Goal: Information Seeking & Learning: Learn about a topic

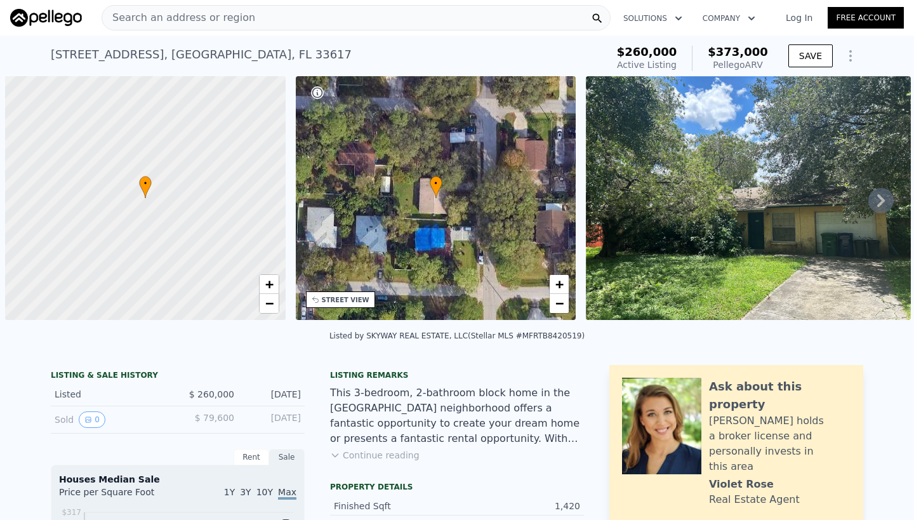
scroll to position [0, 5]
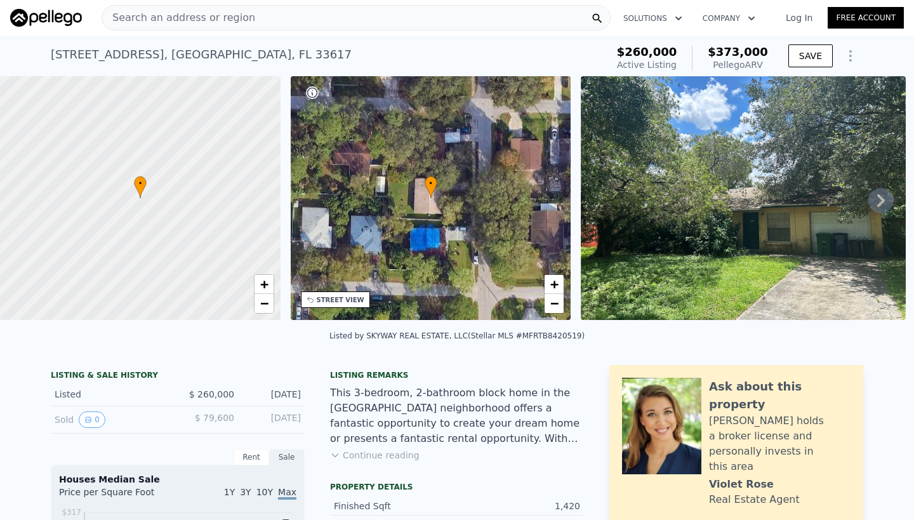
click at [154, 17] on span "Search an address or region" at bounding box center [178, 17] width 153 height 15
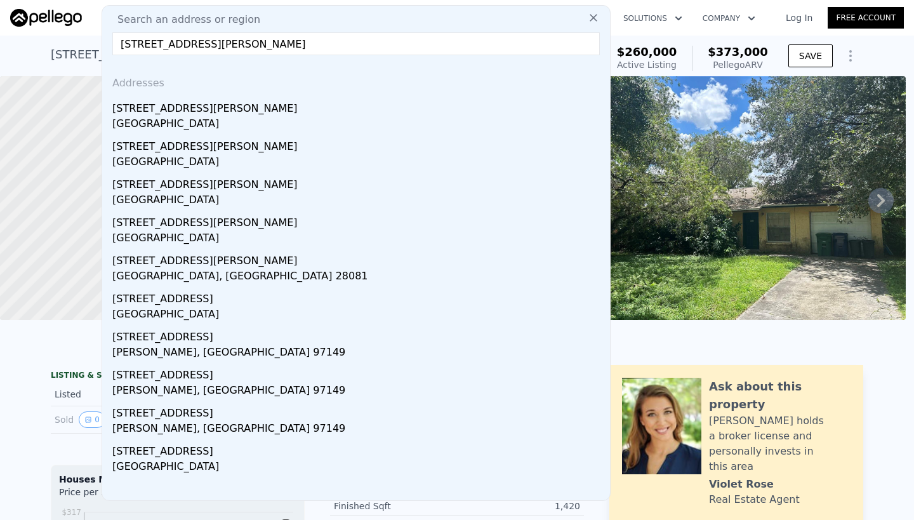
click at [201, 44] on input "[STREET_ADDRESS][PERSON_NAME]" at bounding box center [355, 43] width 487 height 23
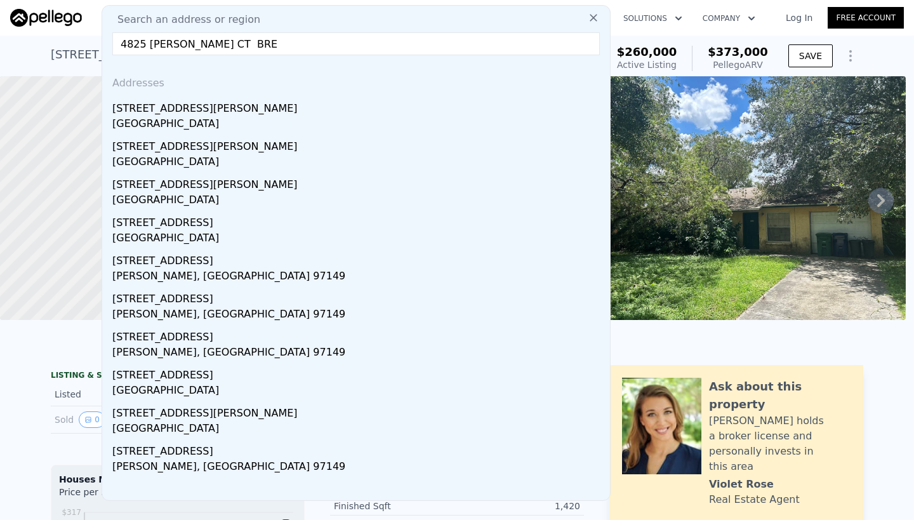
click at [259, 44] on input "4825 [PERSON_NAME] CT BRE" at bounding box center [355, 43] width 487 height 23
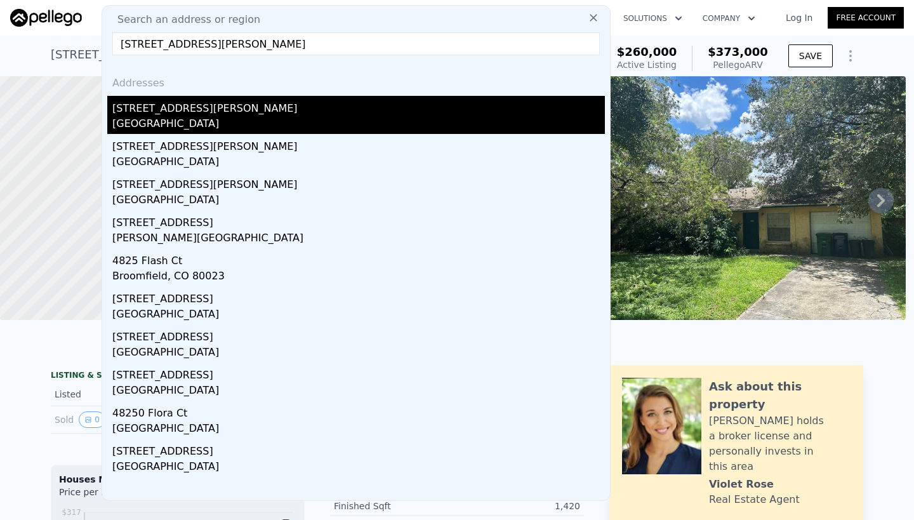
type input "[STREET_ADDRESS][PERSON_NAME]"
click at [161, 115] on div "[STREET_ADDRESS][PERSON_NAME]" at bounding box center [358, 106] width 493 height 20
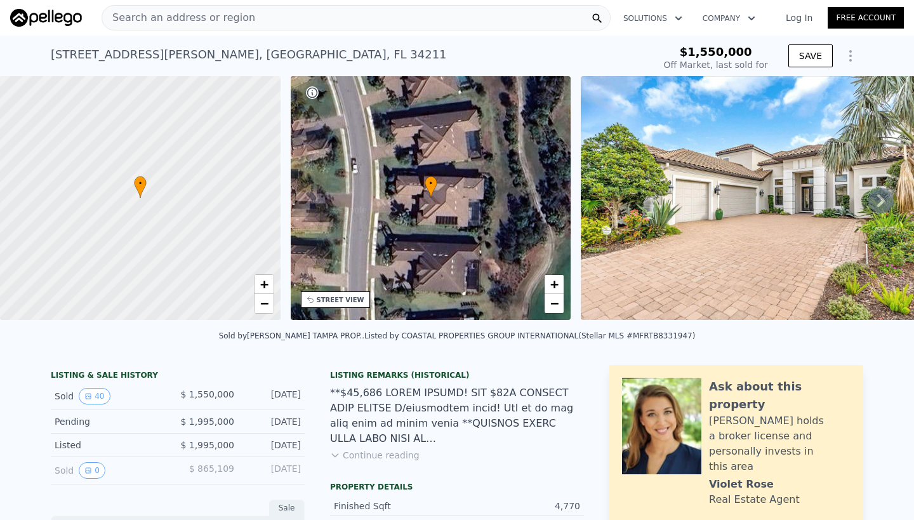
click at [751, 211] on img at bounding box center [764, 198] width 366 height 244
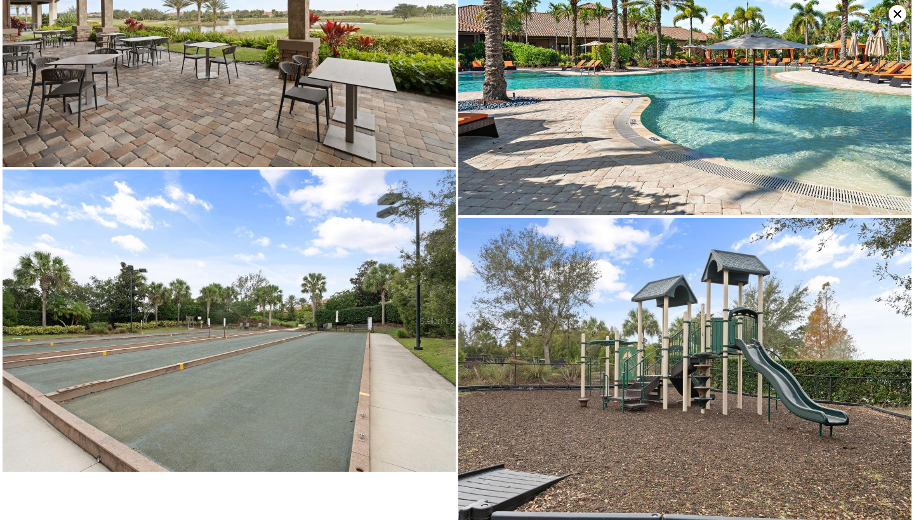
scroll to position [5609, 0]
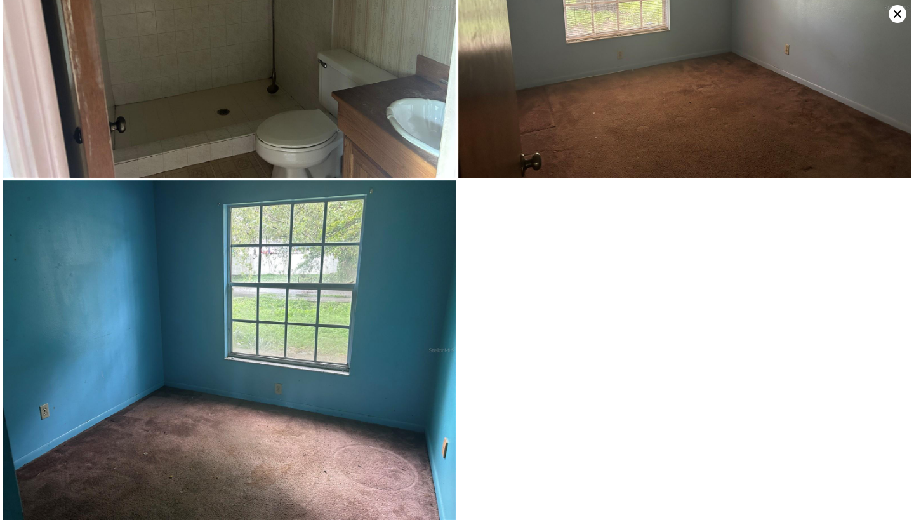
type input "2"
type input "4"
type input "1"
type input "2.5"
type input "1080"
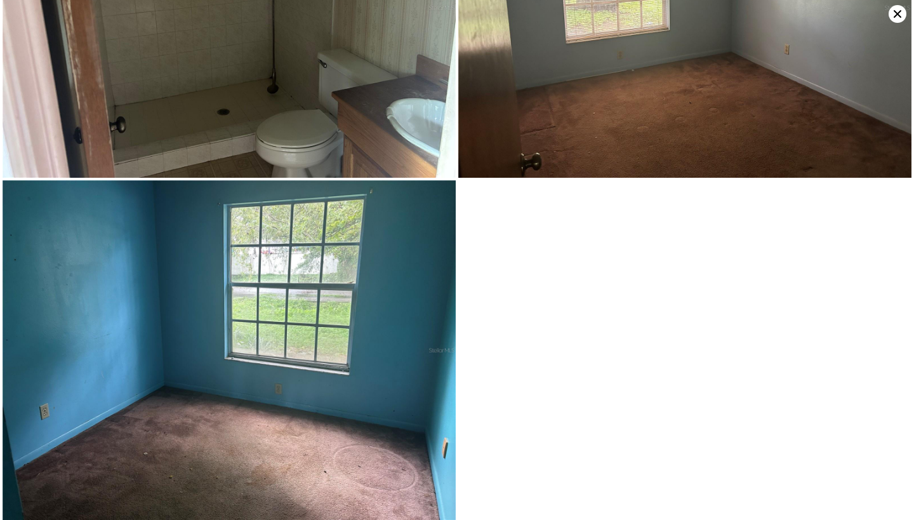
type input "1868"
type input "4176"
type input "9000"
type input "$ 373,000"
type input "4"
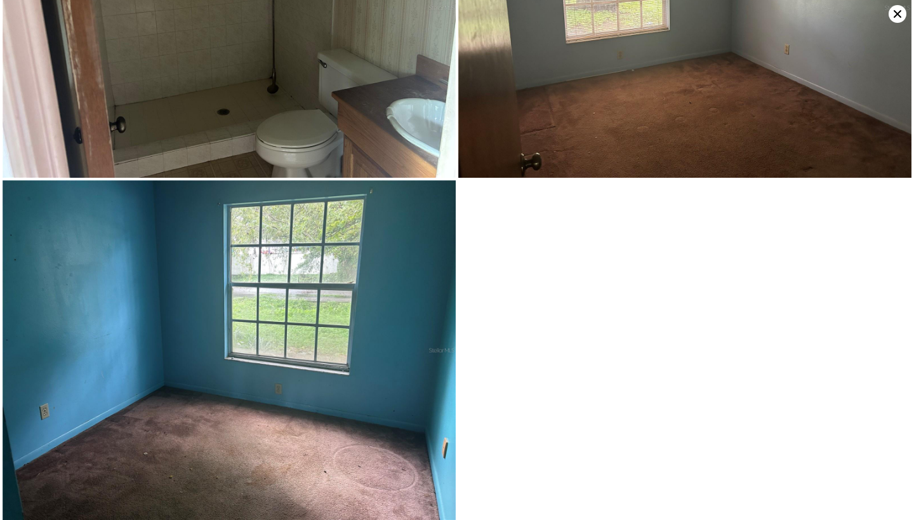
type input "$ 73,746"
click at [896, 13] on icon at bounding box center [898, 14] width 8 height 8
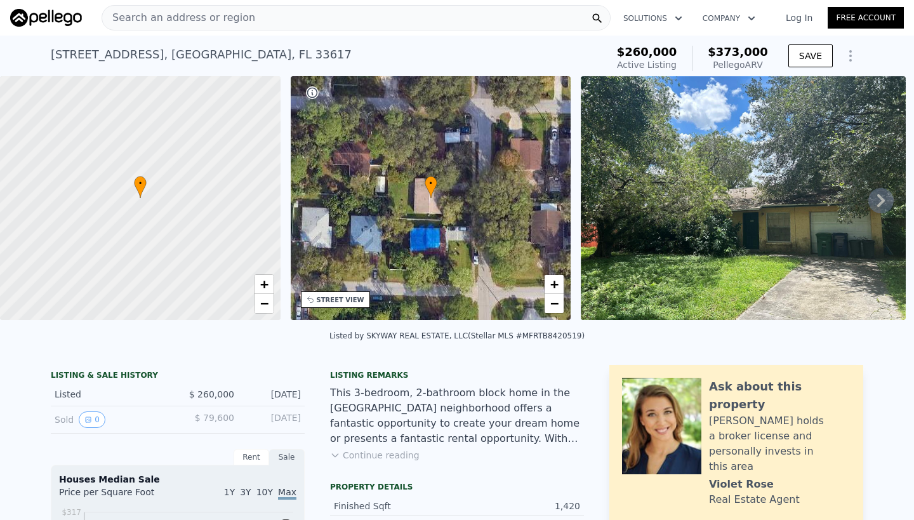
scroll to position [0, 0]
click at [190, 16] on span "Search an address or region" at bounding box center [178, 17] width 153 height 15
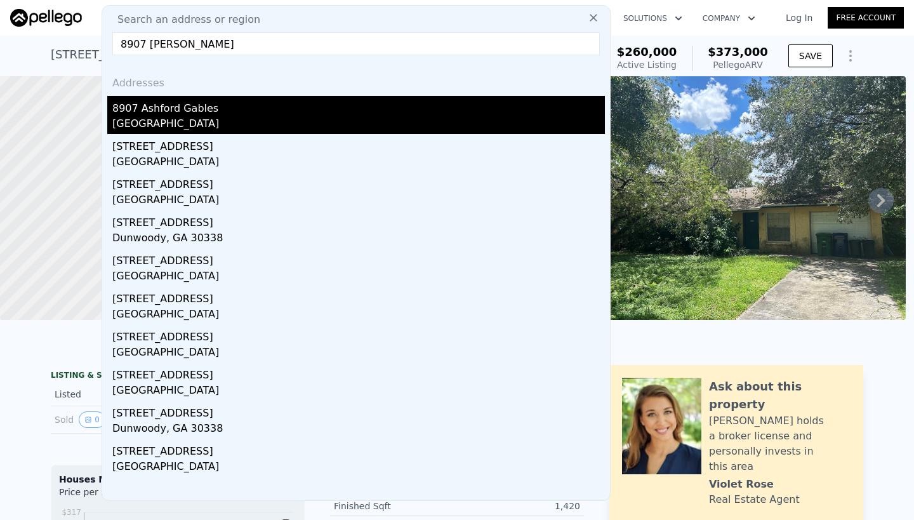
type input "8907 [PERSON_NAME]"
click at [189, 121] on div "[GEOGRAPHIC_DATA]" at bounding box center [358, 125] width 493 height 18
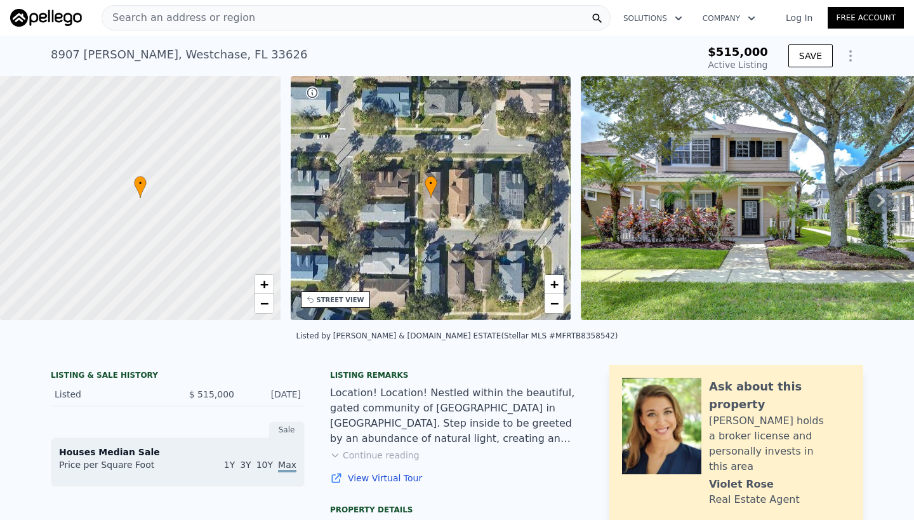
type input "-$ 498,251"
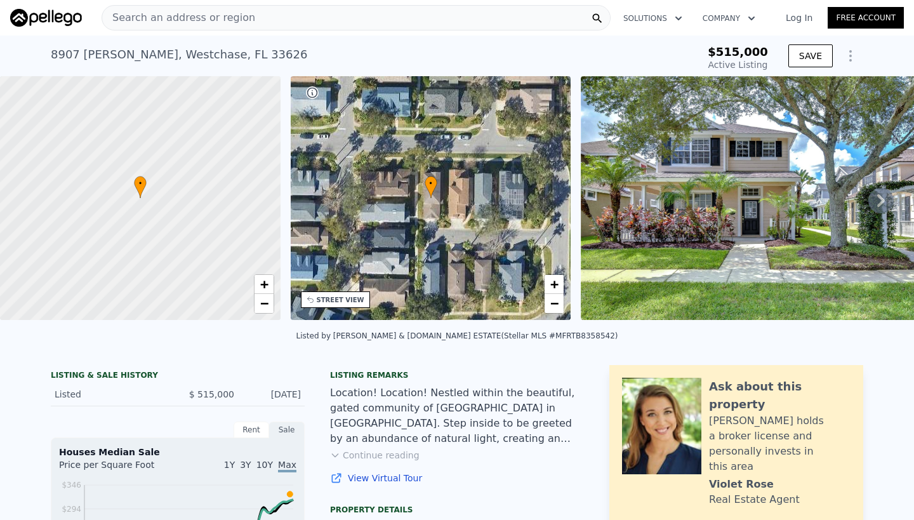
click at [687, 240] on img at bounding box center [765, 198] width 368 height 244
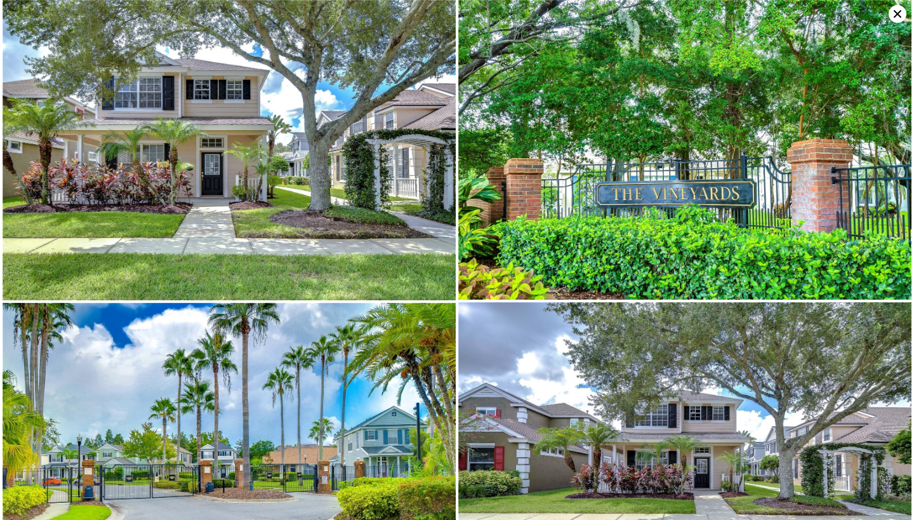
click at [319, 204] on img at bounding box center [229, 150] width 453 height 300
click at [894, 15] on icon at bounding box center [898, 14] width 18 height 18
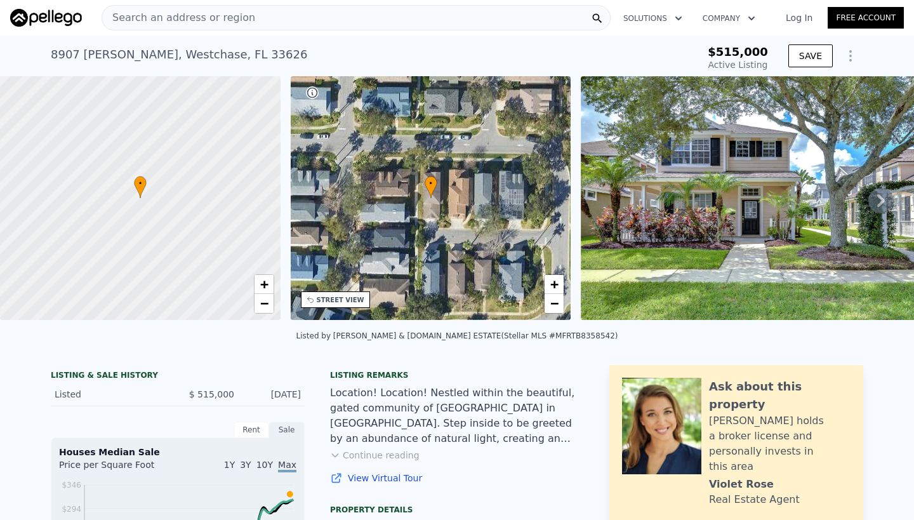
click at [187, 16] on span "Search an address or region" at bounding box center [178, 17] width 153 height 15
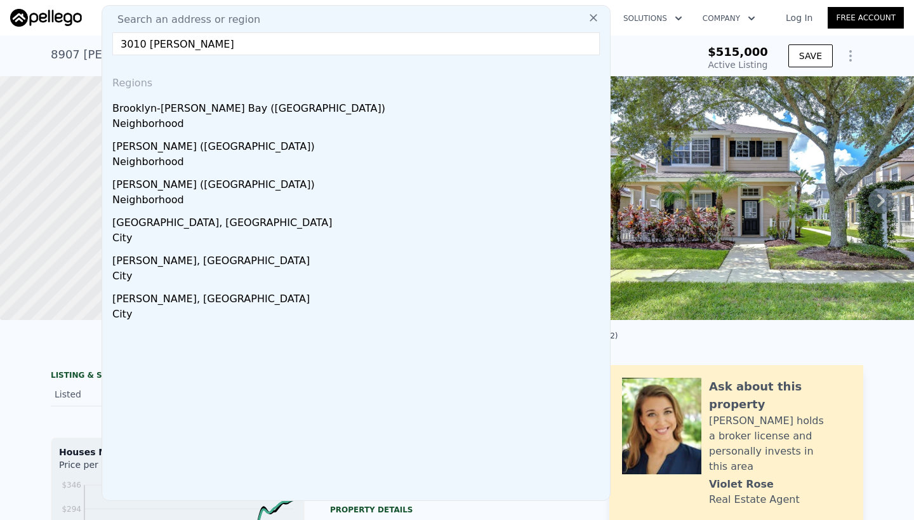
click at [147, 44] on input "3010 [PERSON_NAME]" at bounding box center [355, 43] width 487 height 23
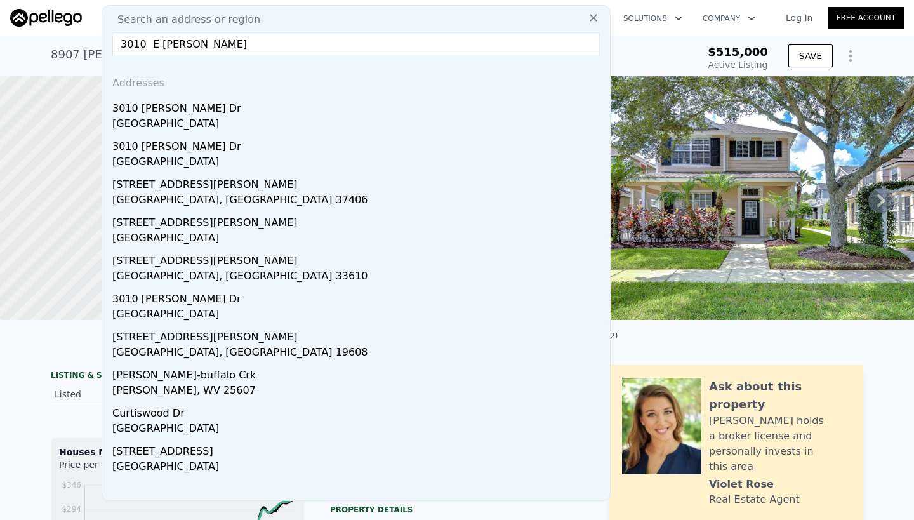
click at [222, 44] on input "3010 E [PERSON_NAME]" at bounding box center [355, 43] width 487 height 23
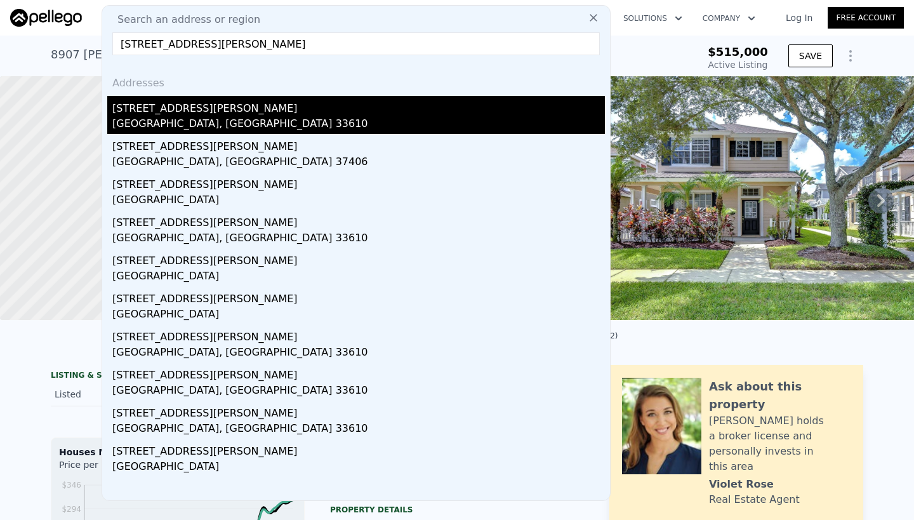
type input "[STREET_ADDRESS][PERSON_NAME]"
click at [178, 114] on div "[STREET_ADDRESS][PERSON_NAME]" at bounding box center [358, 106] width 493 height 20
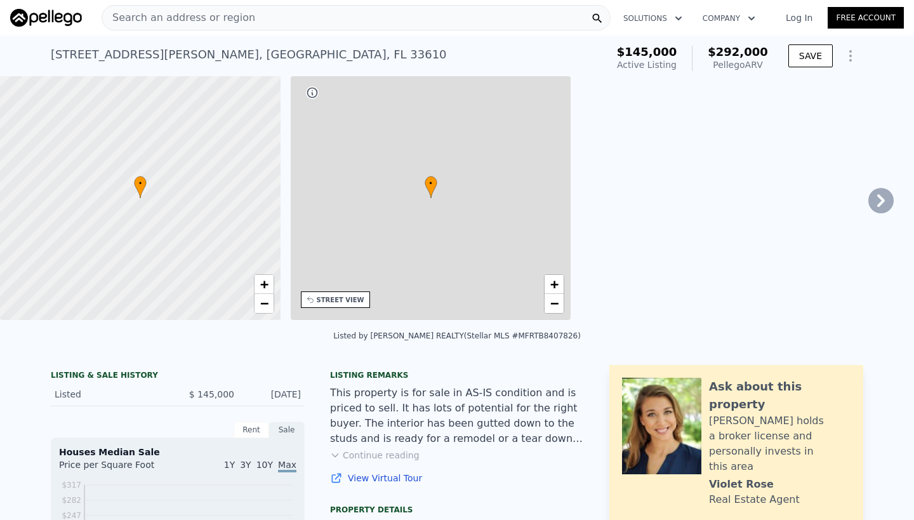
type input "$ 292,000"
type input "1"
type input "4"
type input "1"
type input "2"
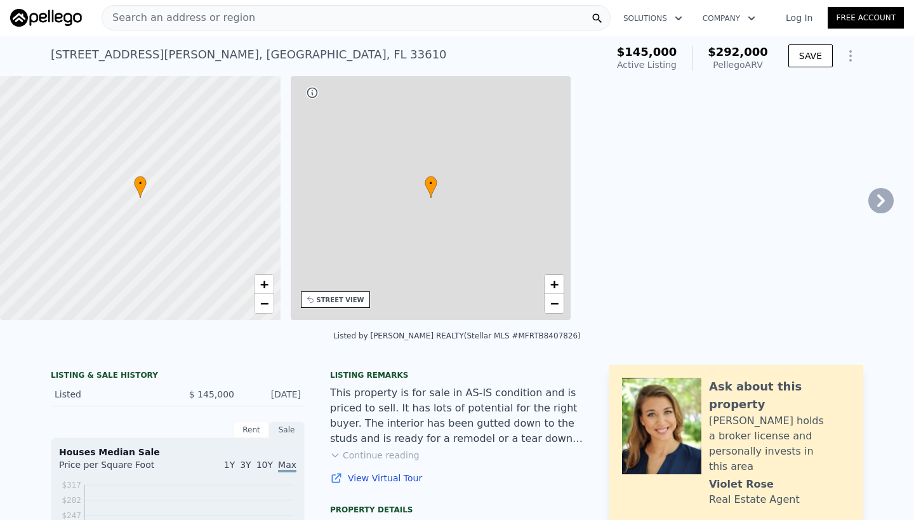
type input "806"
type input "1369"
type input "4572"
type input "7950"
type input "$ 119,335"
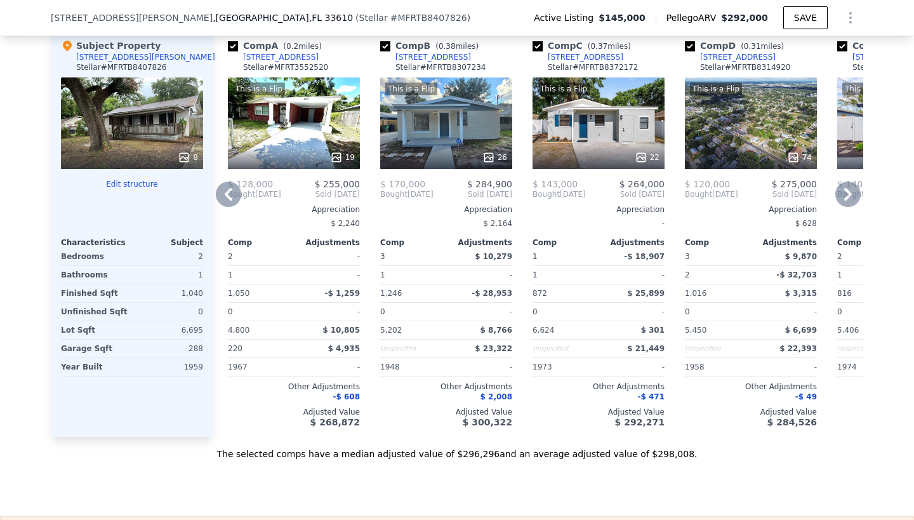
scroll to position [1464, 0]
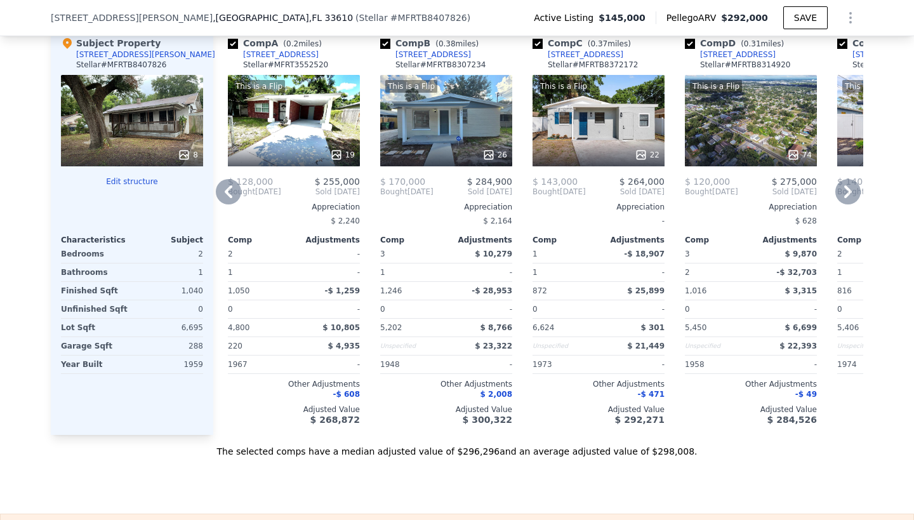
click at [847, 198] on icon at bounding box center [847, 191] width 25 height 25
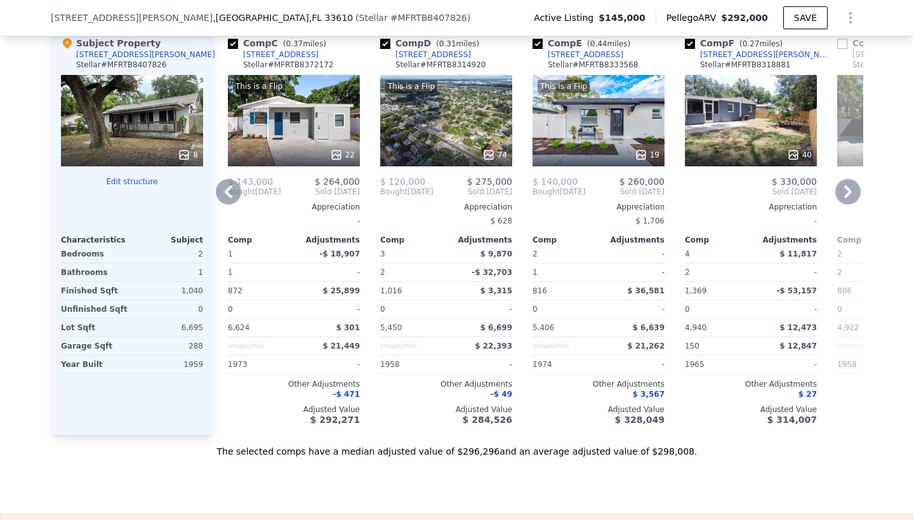
click at [606, 154] on div "This is a Flip 19" at bounding box center [599, 120] width 132 height 91
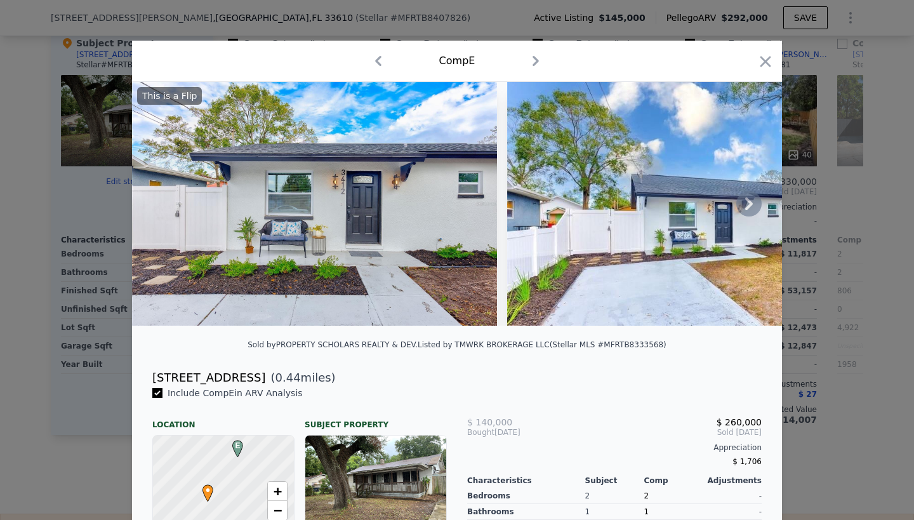
click at [416, 217] on img at bounding box center [314, 204] width 365 height 244
click at [631, 227] on img at bounding box center [667, 204] width 320 height 244
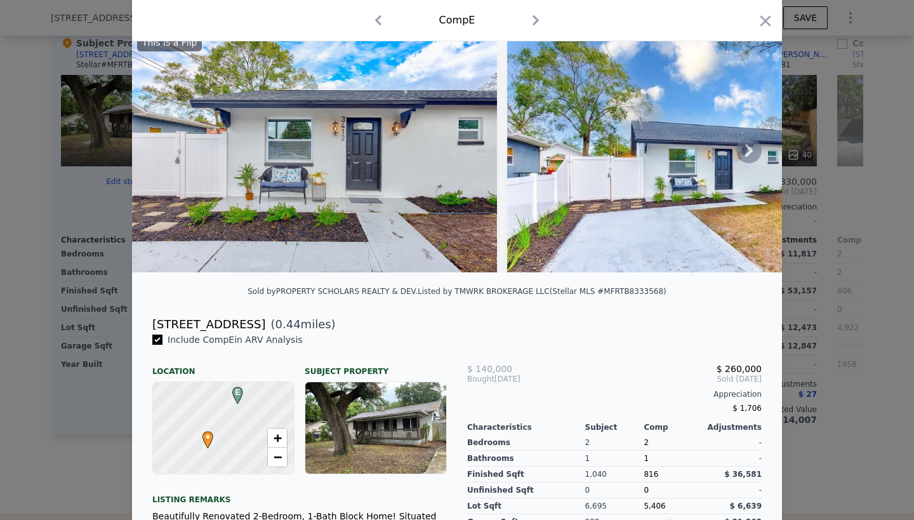
scroll to position [56, 0]
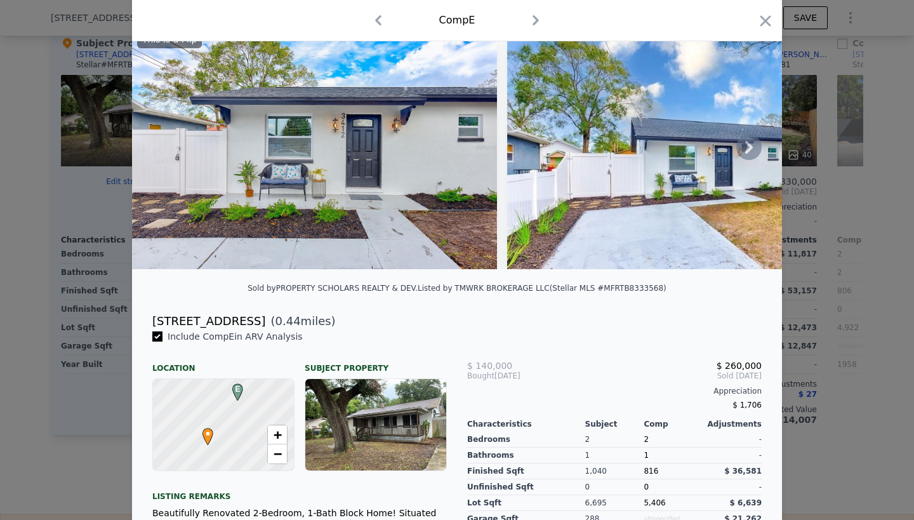
click at [748, 145] on icon at bounding box center [749, 147] width 8 height 13
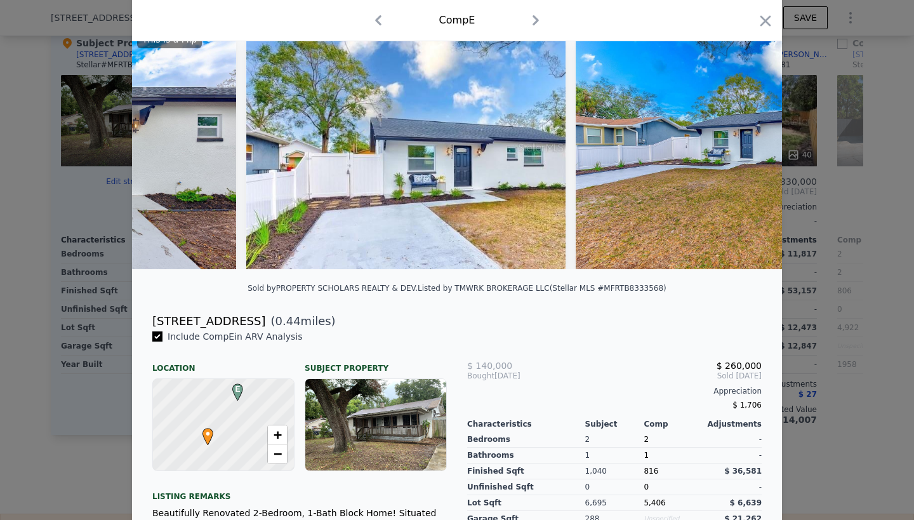
scroll to position [0, 305]
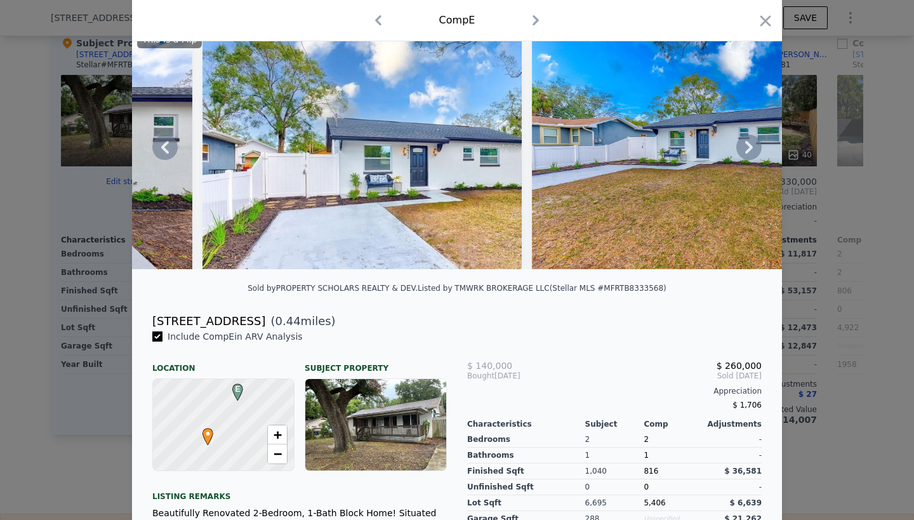
click at [430, 250] on img at bounding box center [362, 147] width 320 height 244
click at [746, 147] on icon at bounding box center [748, 147] width 25 height 25
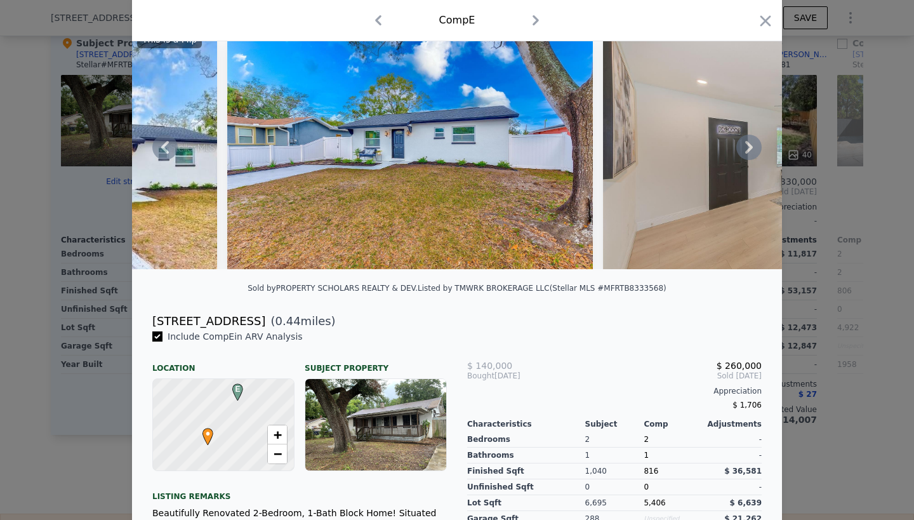
click at [746, 147] on icon at bounding box center [748, 147] width 25 height 25
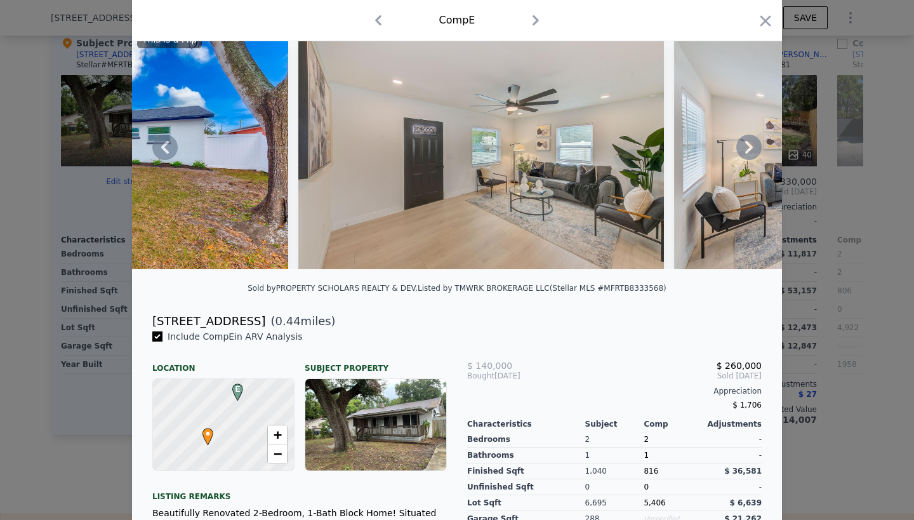
click at [746, 147] on div "This is a Flip" at bounding box center [457, 147] width 650 height 244
click at [749, 146] on icon at bounding box center [749, 147] width 8 height 13
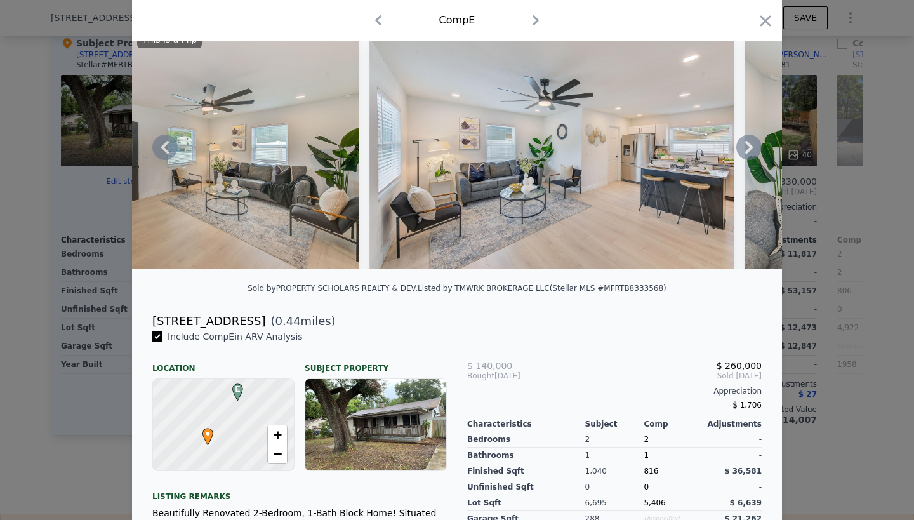
click at [749, 146] on icon at bounding box center [749, 147] width 8 height 13
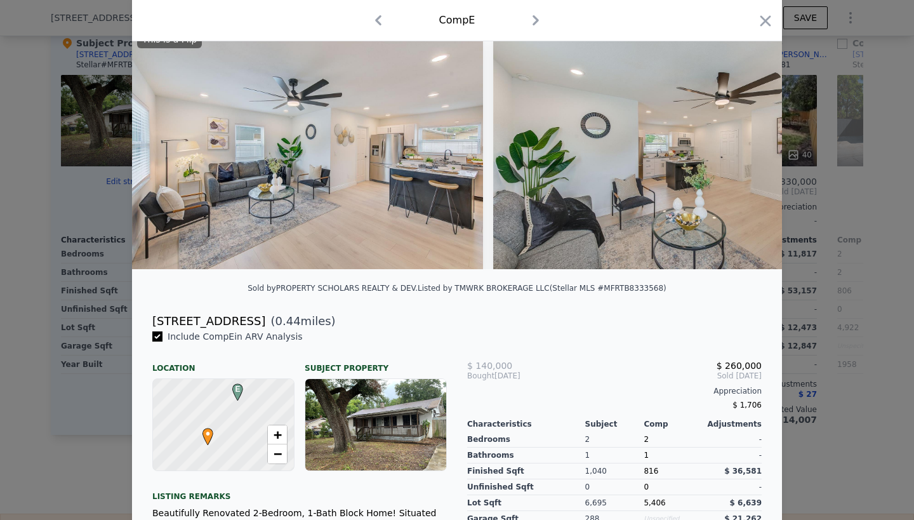
scroll to position [0, 1523]
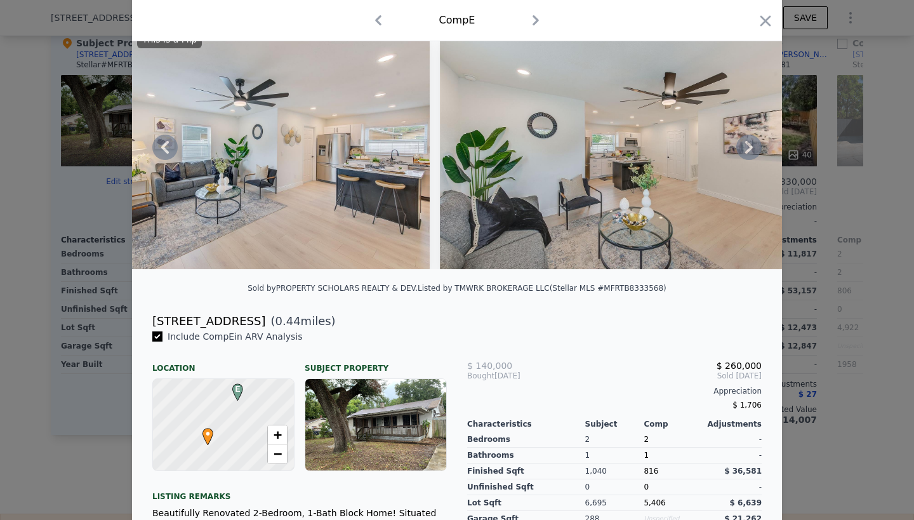
click at [749, 146] on icon at bounding box center [749, 147] width 8 height 13
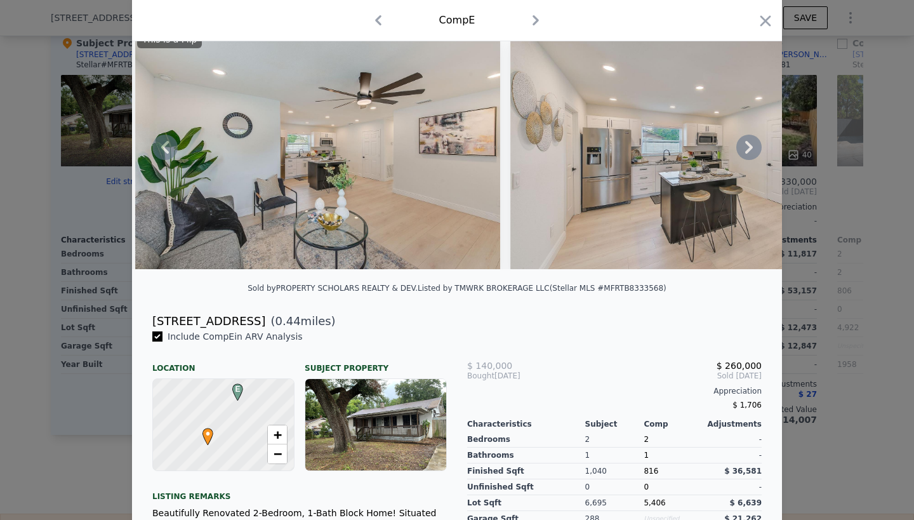
click at [749, 146] on icon at bounding box center [749, 147] width 8 height 13
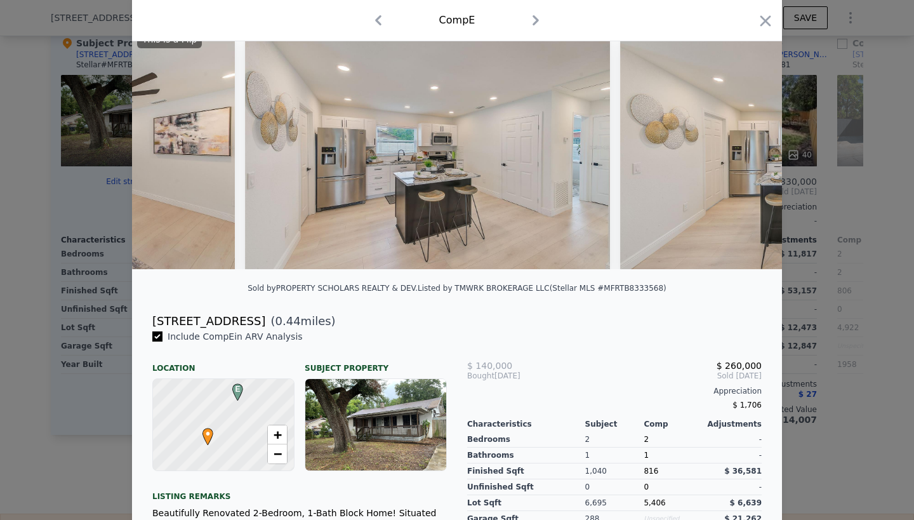
scroll to position [0, 2133]
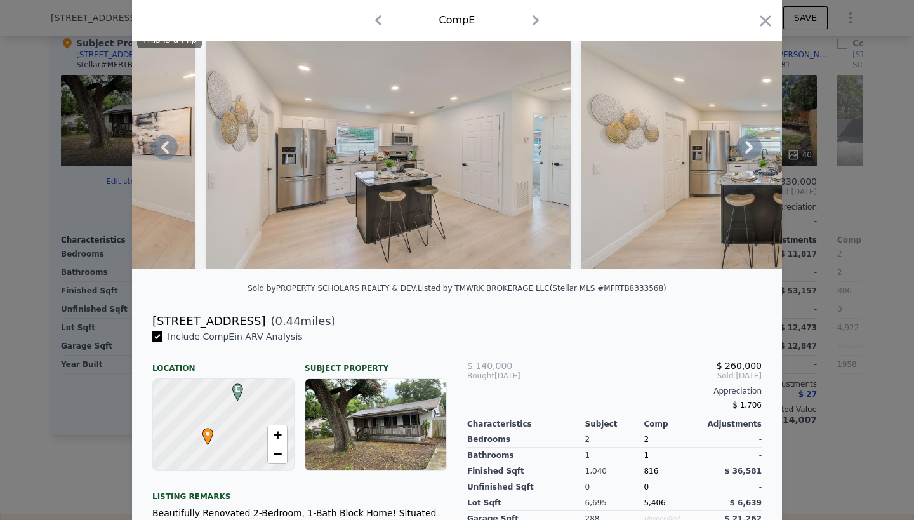
click at [746, 146] on icon at bounding box center [748, 147] width 25 height 25
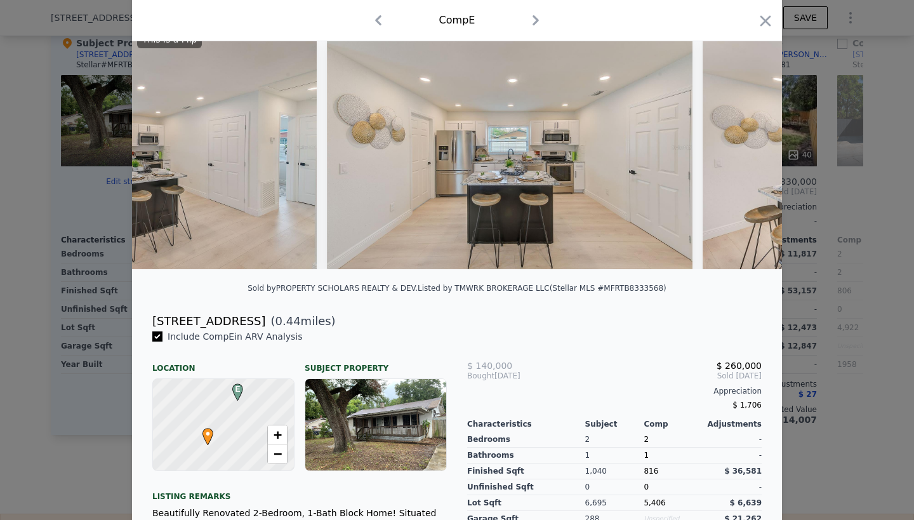
scroll to position [0, 2437]
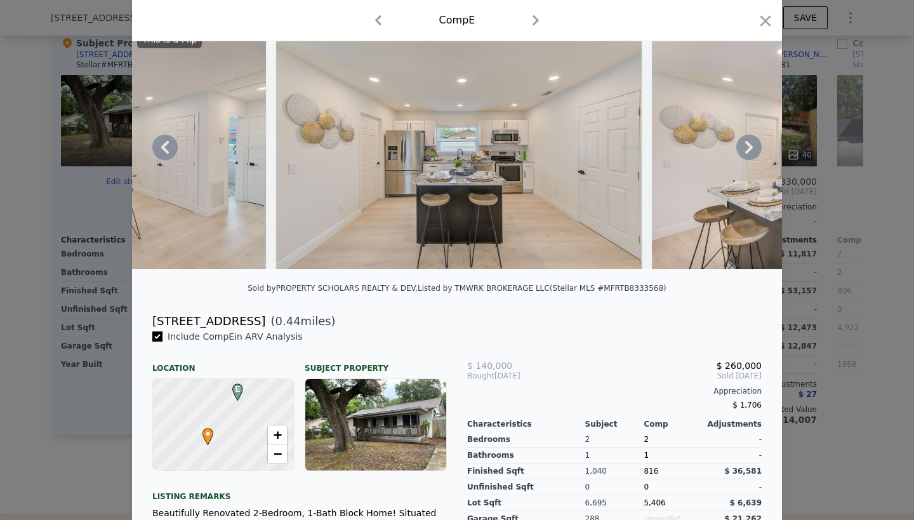
click at [746, 146] on icon at bounding box center [748, 147] width 25 height 25
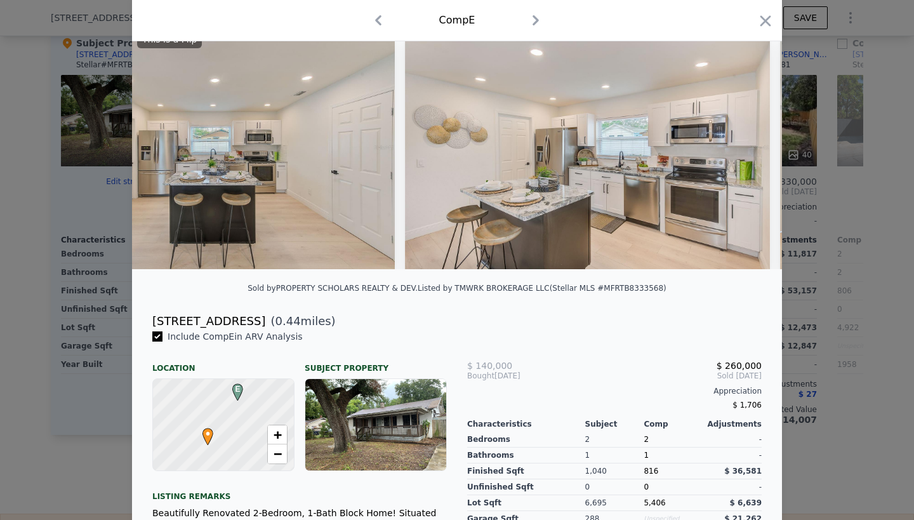
scroll to position [0, 2742]
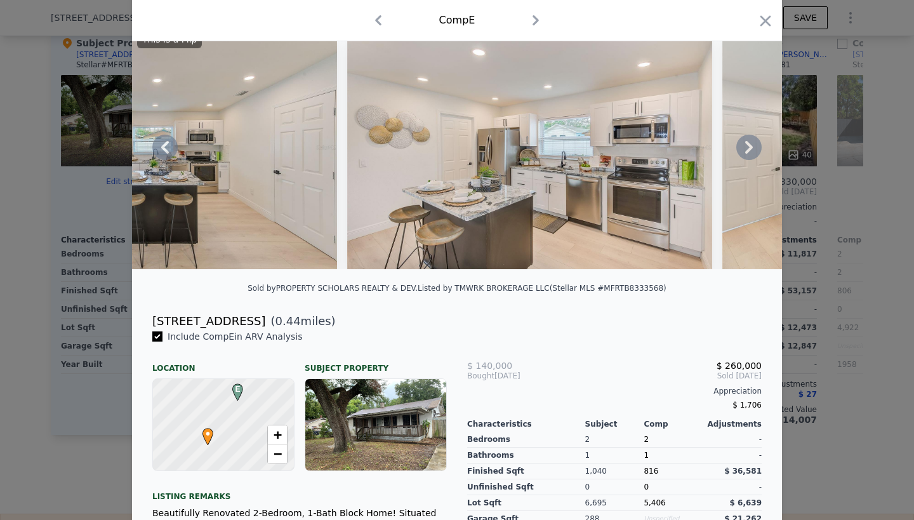
click at [746, 146] on icon at bounding box center [748, 147] width 25 height 25
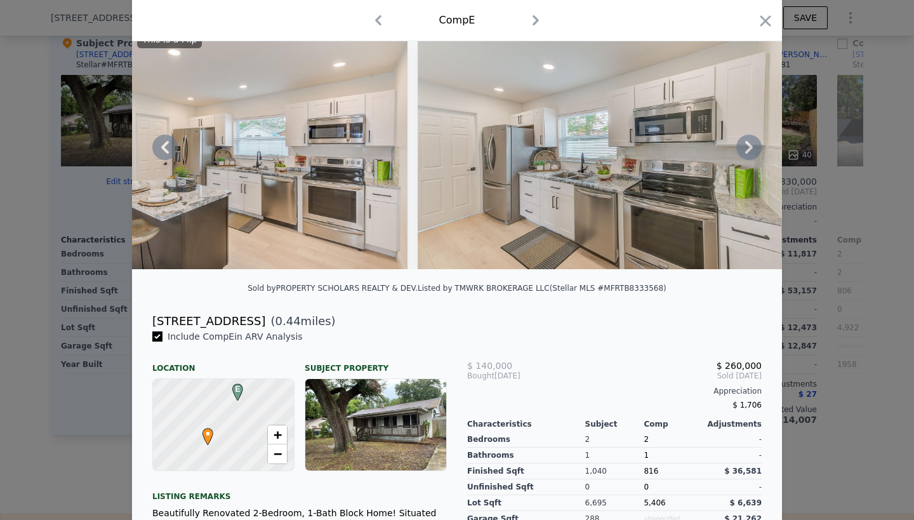
click at [746, 146] on icon at bounding box center [748, 147] width 25 height 25
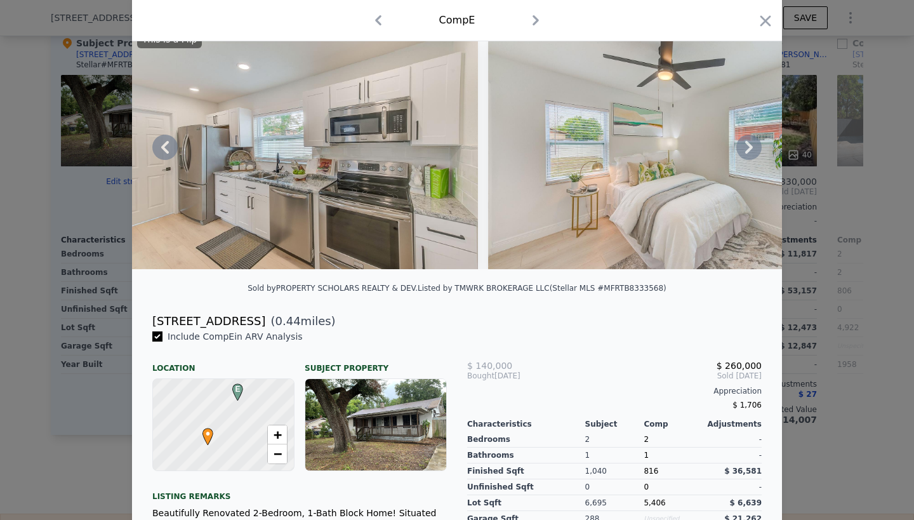
click at [746, 146] on icon at bounding box center [748, 147] width 25 height 25
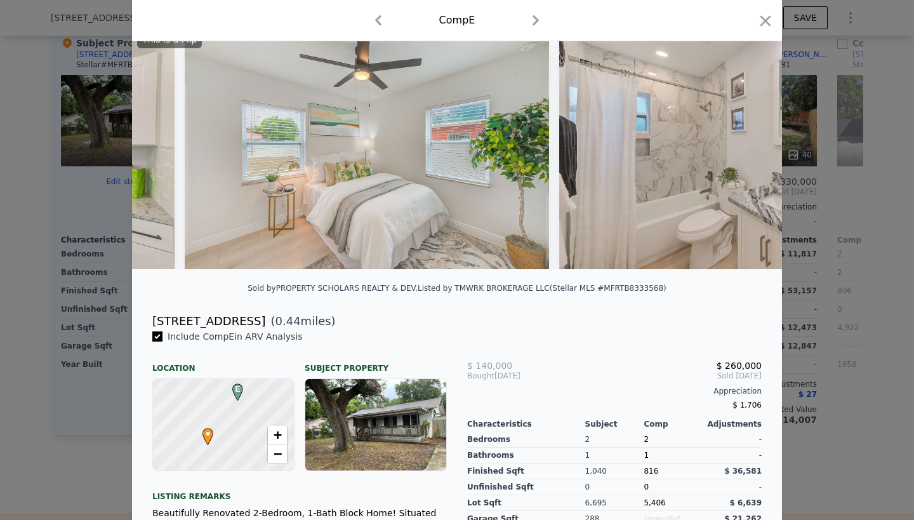
scroll to position [0, 3656]
click at [746, 146] on icon at bounding box center [748, 147] width 25 height 25
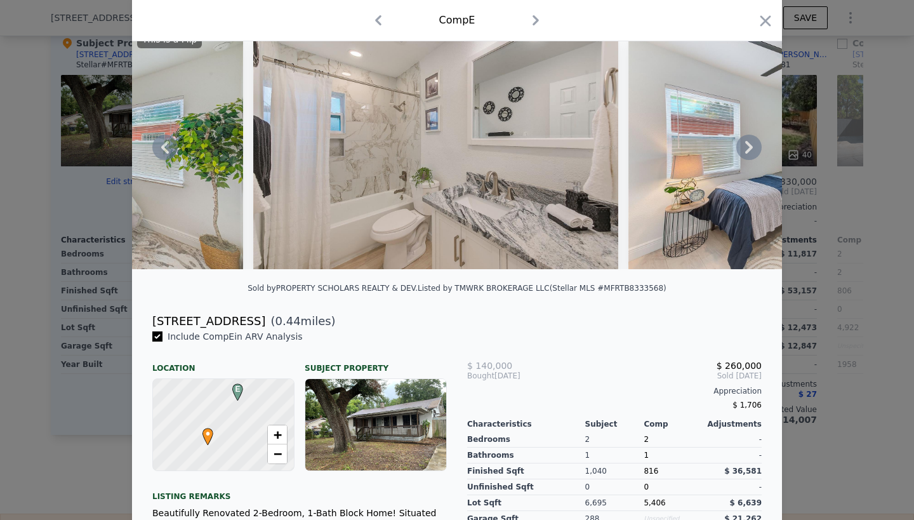
click at [746, 146] on icon at bounding box center [748, 147] width 25 height 25
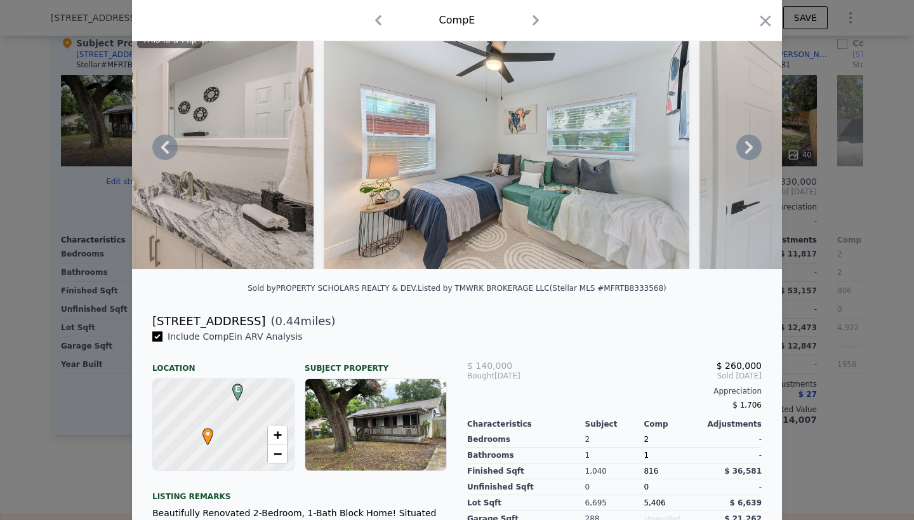
click at [746, 146] on icon at bounding box center [748, 147] width 25 height 25
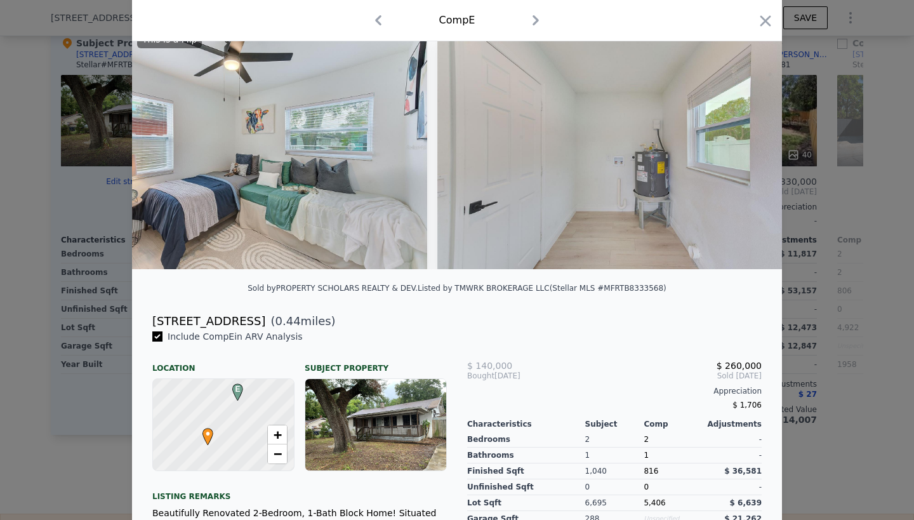
scroll to position [0, 4570]
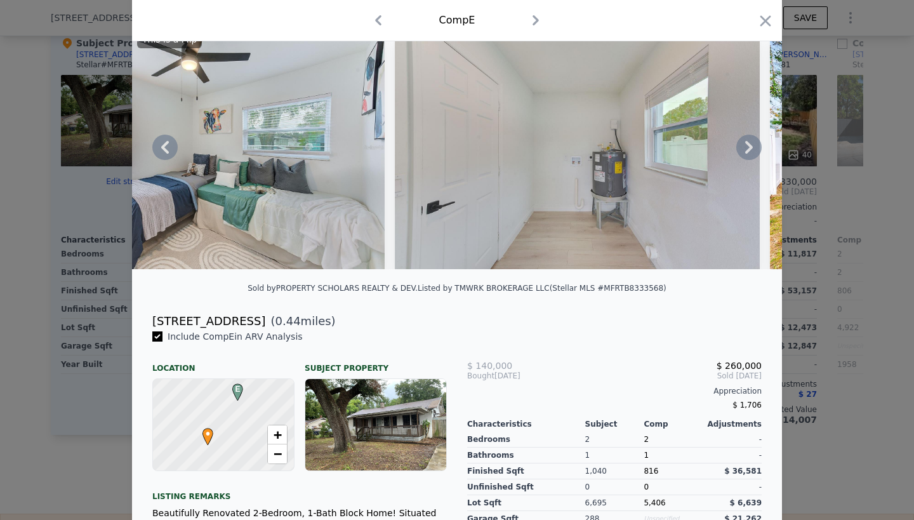
click at [746, 146] on icon at bounding box center [748, 147] width 25 height 25
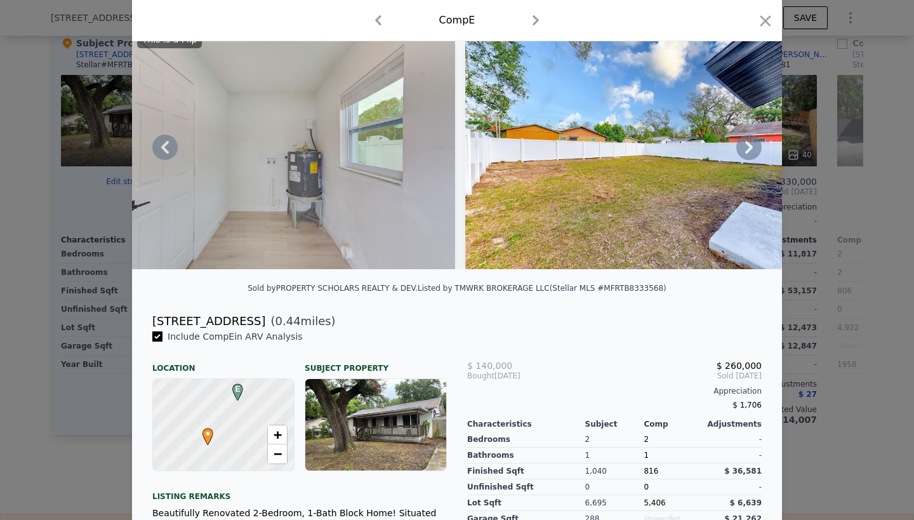
click at [746, 146] on icon at bounding box center [748, 147] width 25 height 25
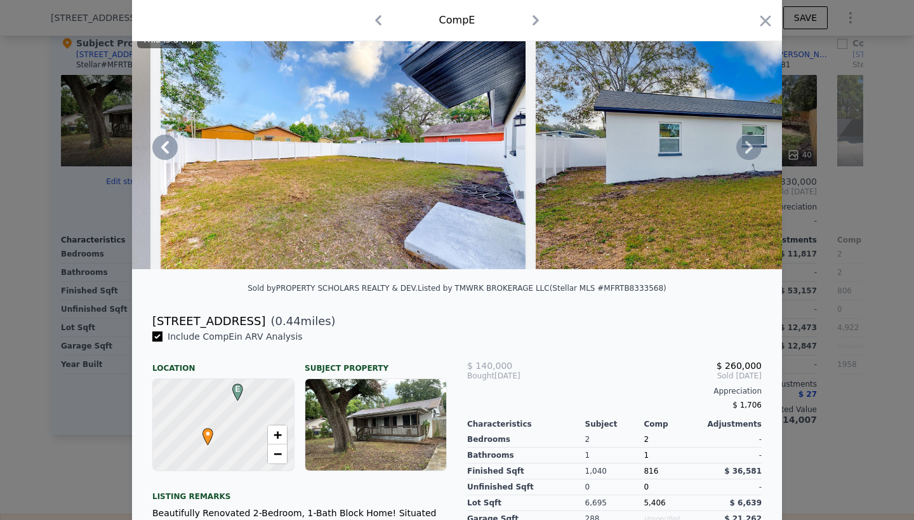
click at [746, 146] on icon at bounding box center [748, 147] width 25 height 25
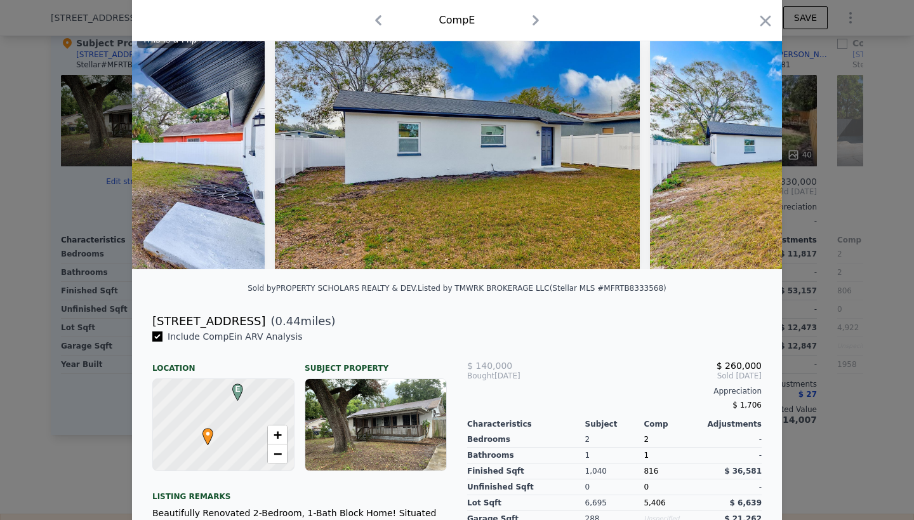
scroll to position [0, 5484]
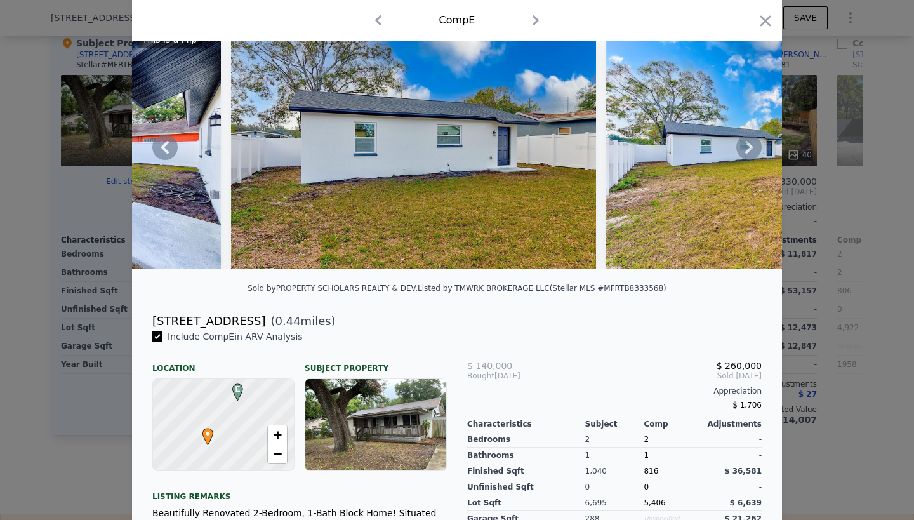
click at [746, 146] on icon at bounding box center [748, 147] width 25 height 25
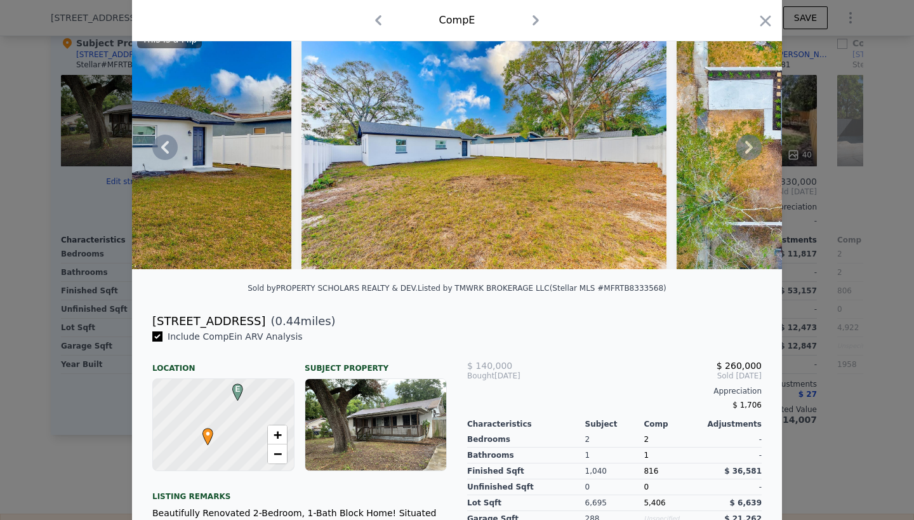
click at [746, 146] on icon at bounding box center [748, 147] width 25 height 25
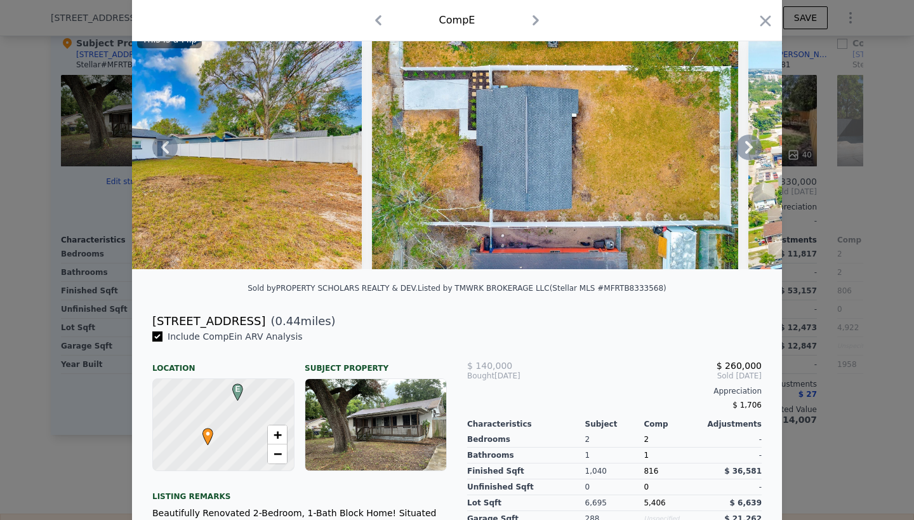
click at [746, 146] on icon at bounding box center [748, 147] width 25 height 25
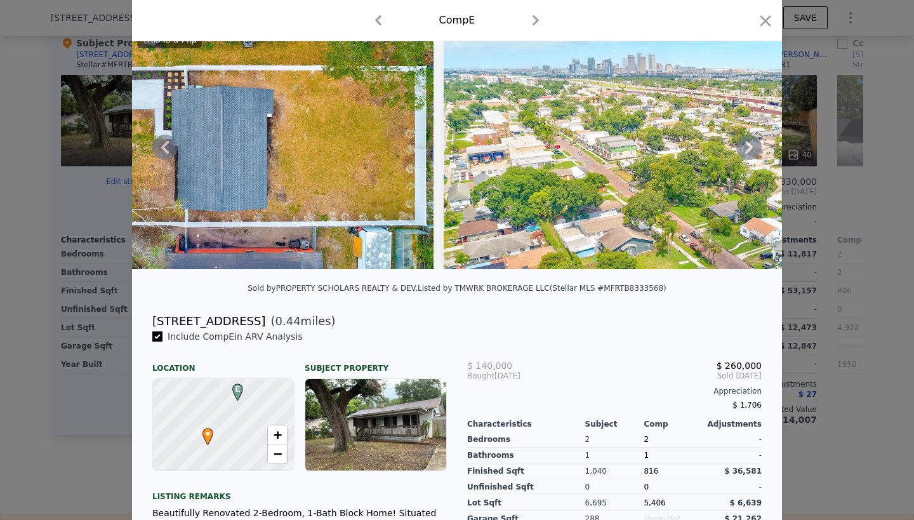
click at [746, 146] on icon at bounding box center [748, 147] width 25 height 25
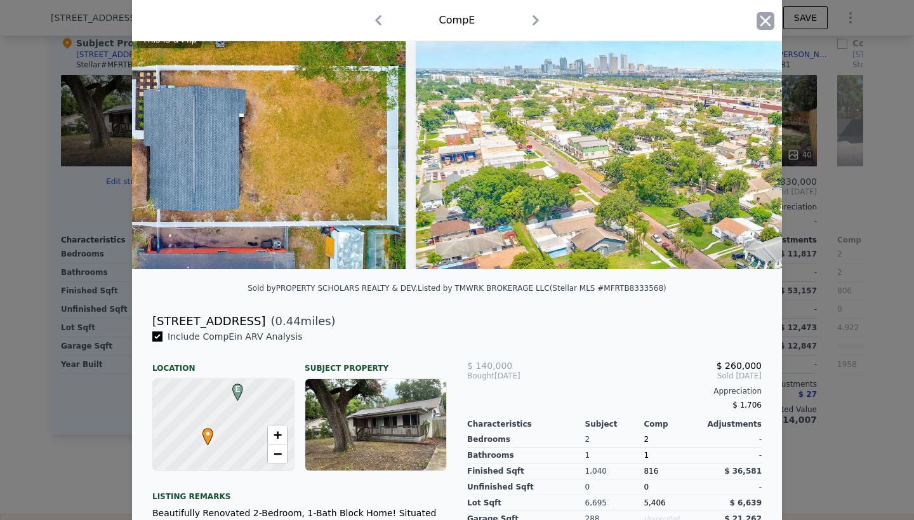
click at [766, 23] on icon "button" at bounding box center [766, 21] width 18 height 18
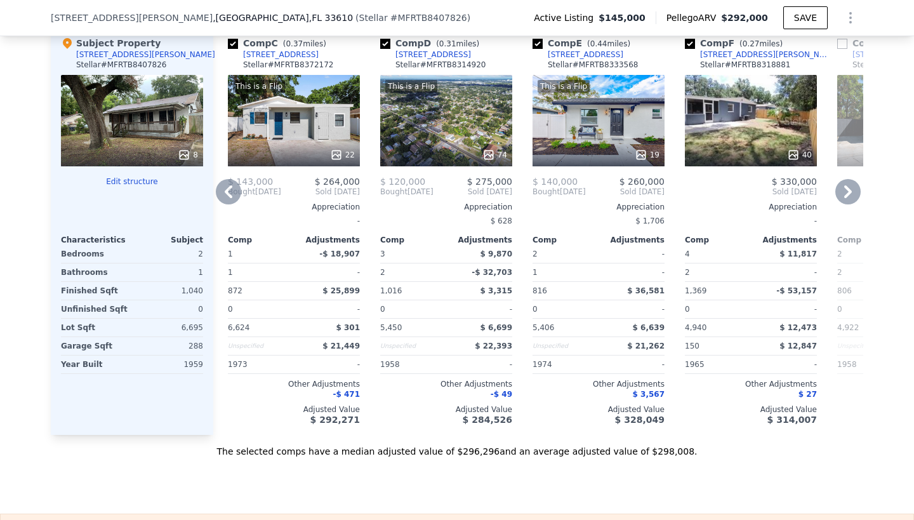
click at [229, 204] on icon at bounding box center [228, 191] width 25 height 25
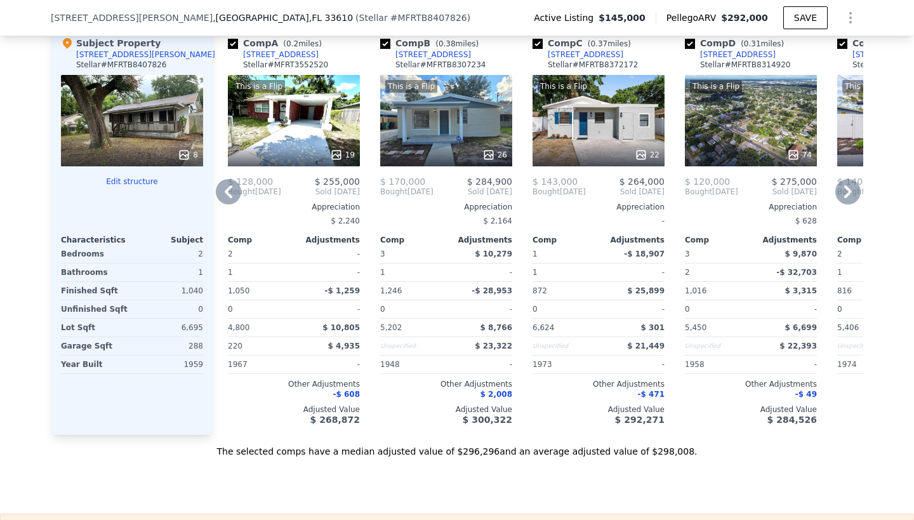
click at [229, 198] on icon at bounding box center [229, 191] width 8 height 13
click at [458, 140] on div "This is a Flip 26" at bounding box center [447, 120] width 132 height 91
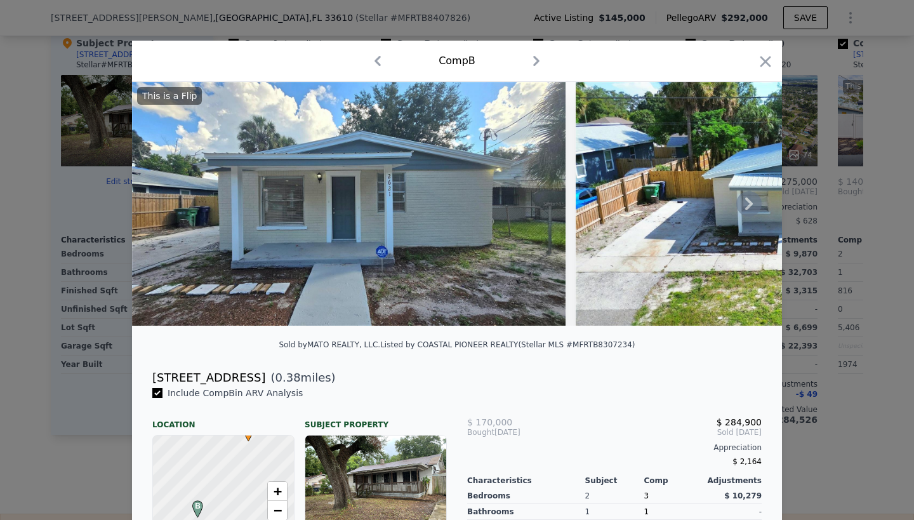
click at [411, 186] on img at bounding box center [349, 204] width 434 height 244
click at [395, 252] on img at bounding box center [349, 204] width 434 height 244
click at [747, 203] on icon at bounding box center [748, 203] width 25 height 25
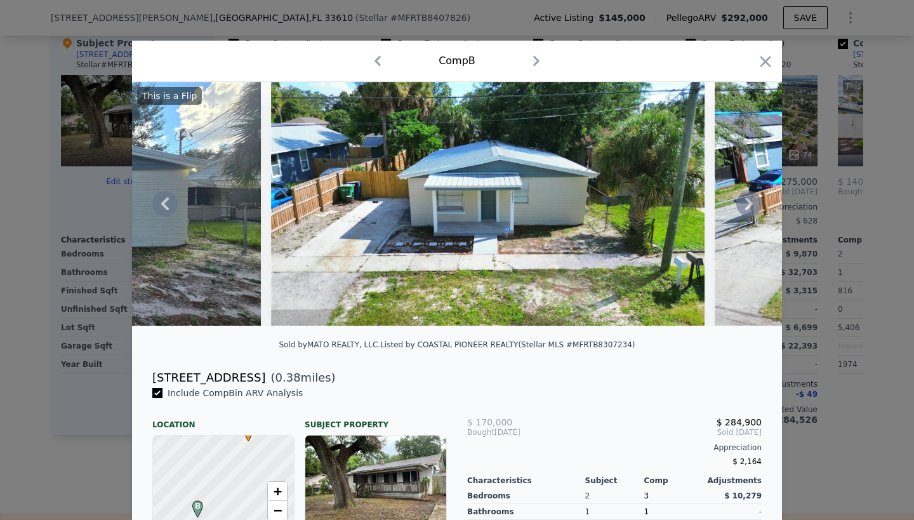
click at [747, 203] on icon at bounding box center [748, 203] width 25 height 25
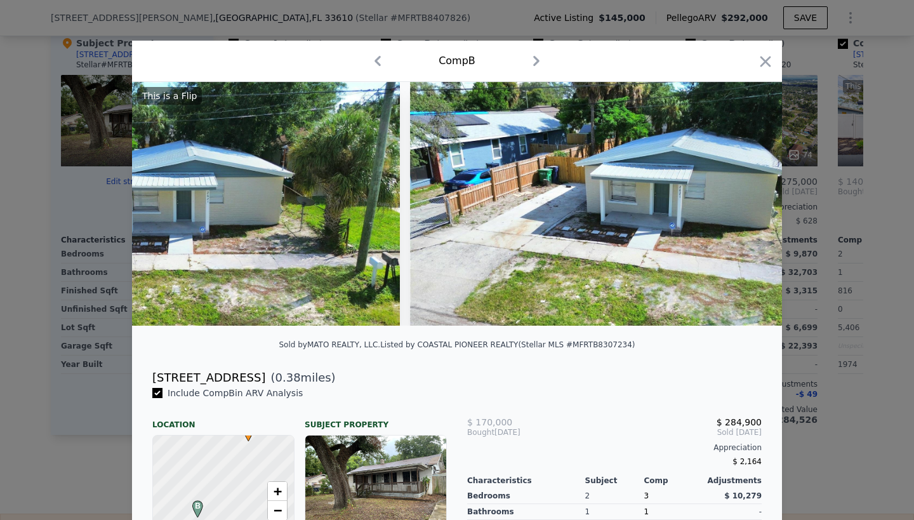
click at [747, 203] on div "This is a Flip" at bounding box center [457, 204] width 650 height 244
click at [747, 204] on icon at bounding box center [748, 203] width 25 height 25
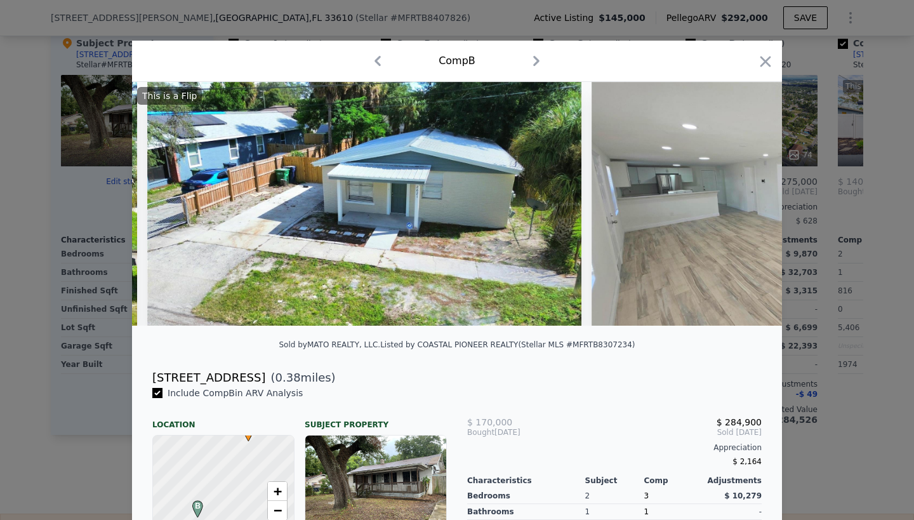
scroll to position [0, 914]
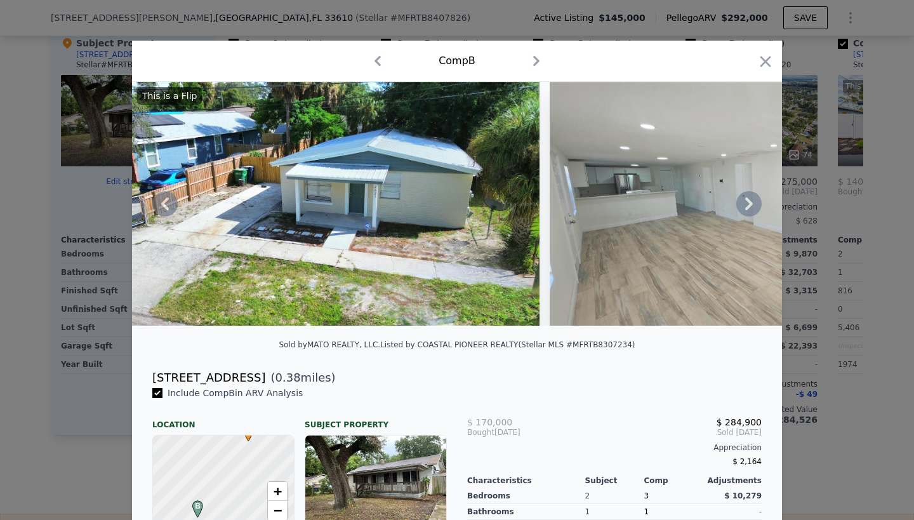
click at [747, 204] on icon at bounding box center [748, 203] width 25 height 25
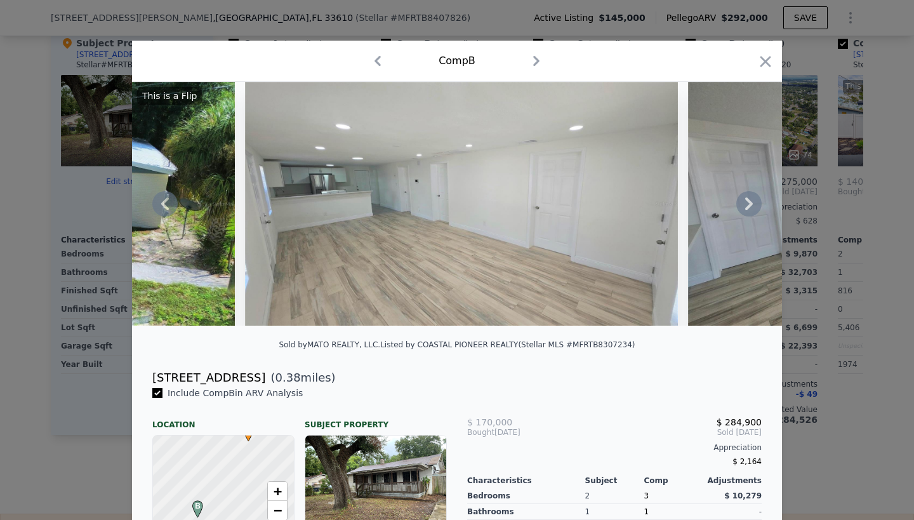
click at [747, 204] on icon at bounding box center [748, 203] width 25 height 25
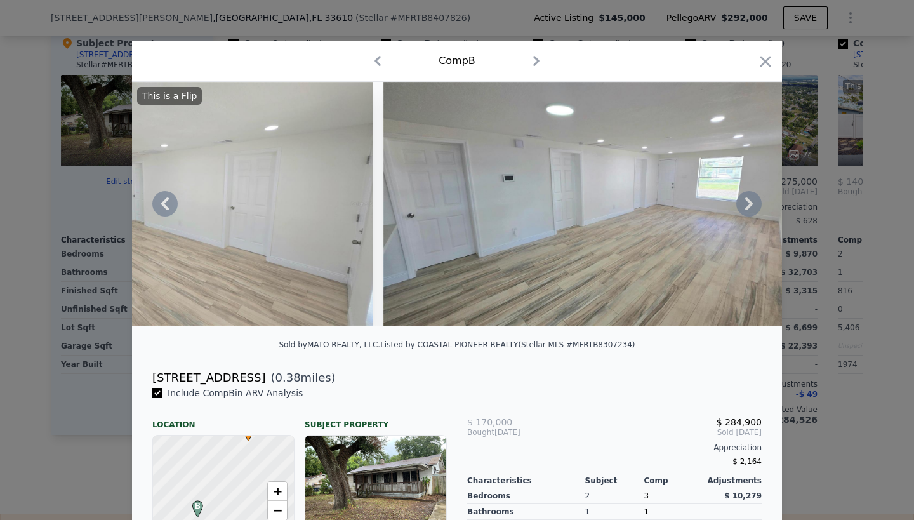
click at [747, 204] on icon at bounding box center [748, 203] width 25 height 25
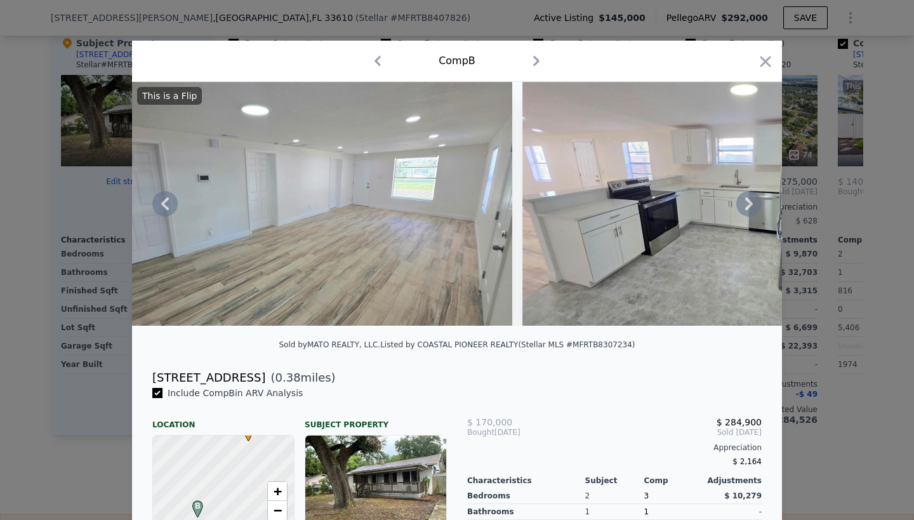
click at [747, 204] on icon at bounding box center [748, 203] width 25 height 25
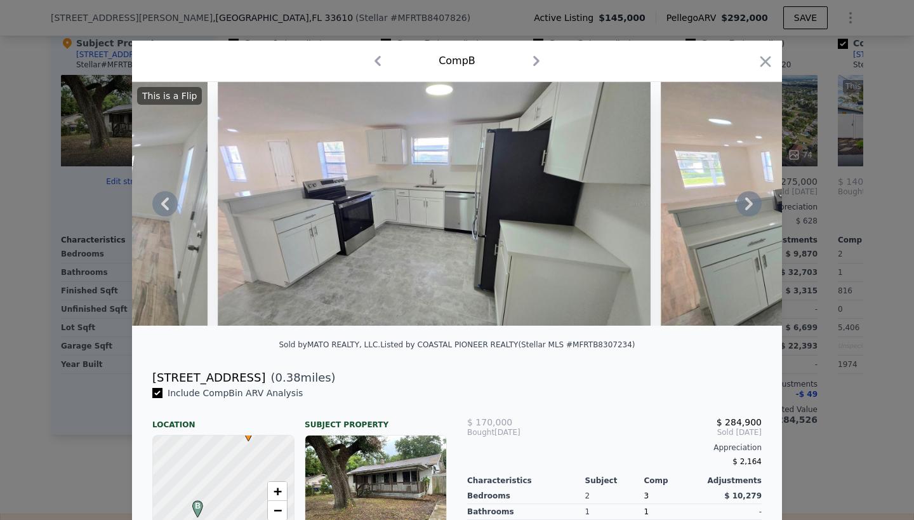
click at [747, 204] on icon at bounding box center [748, 203] width 25 height 25
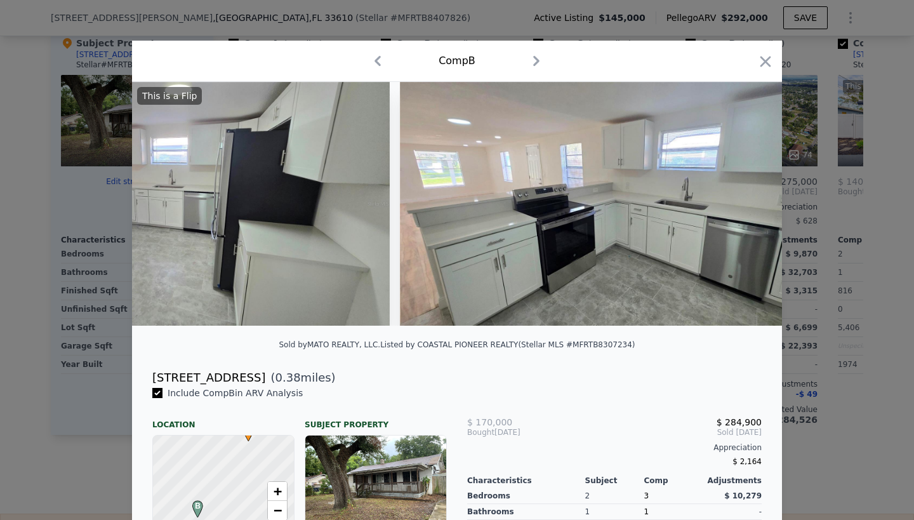
scroll to position [0, 2437]
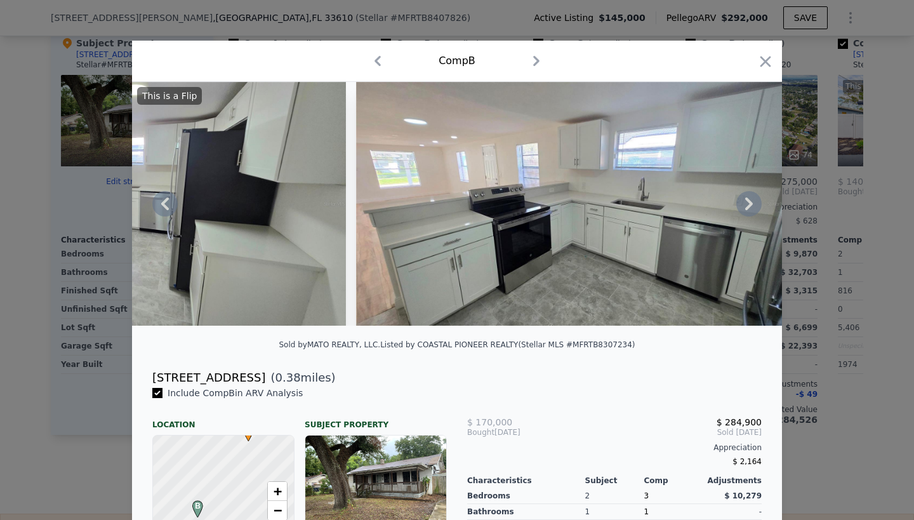
click at [747, 204] on icon at bounding box center [748, 203] width 25 height 25
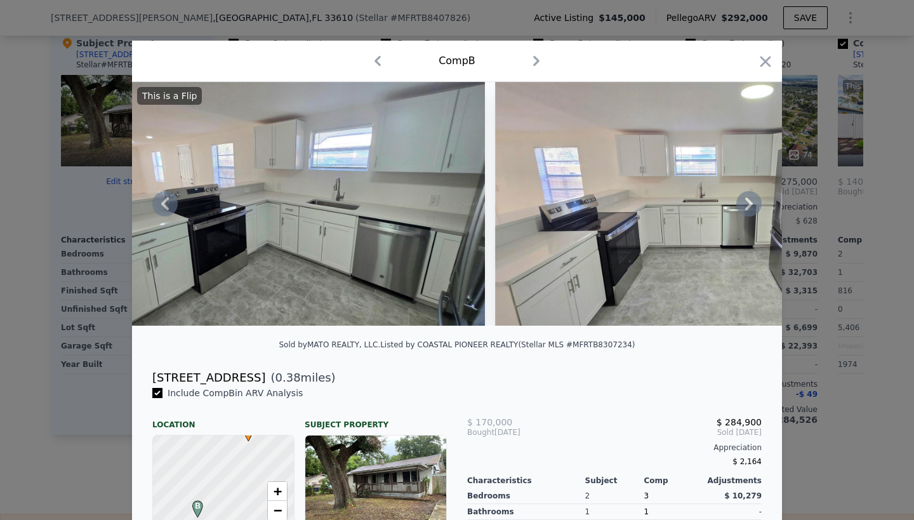
click at [747, 204] on icon at bounding box center [748, 203] width 25 height 25
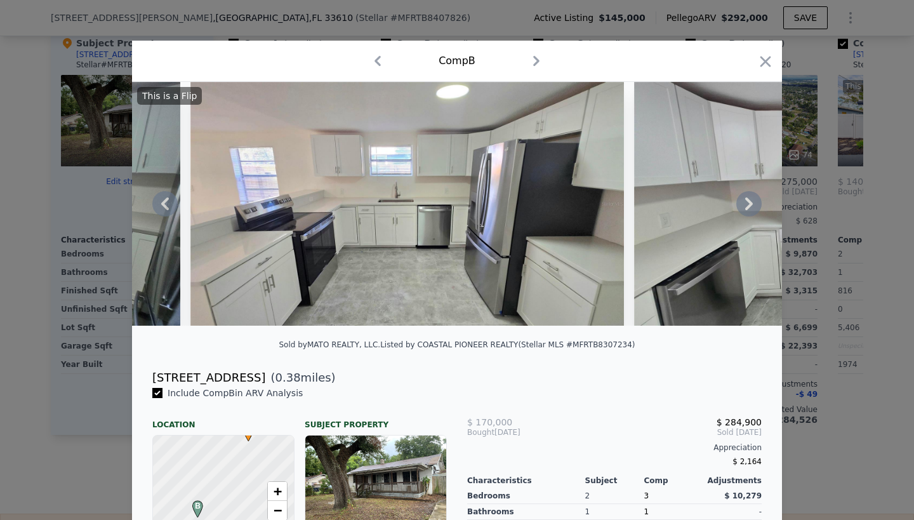
click at [747, 204] on div "This is a Flip" at bounding box center [457, 204] width 650 height 244
click at [747, 204] on icon at bounding box center [748, 203] width 25 height 25
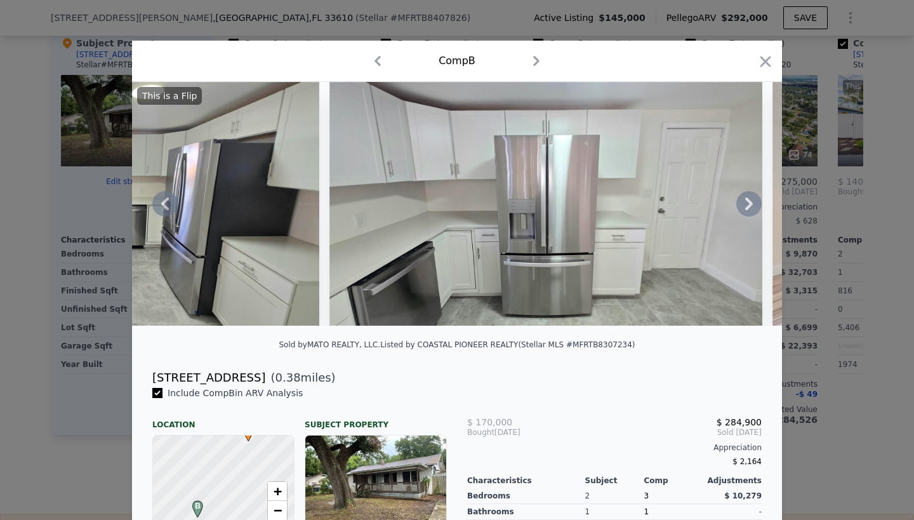
click at [747, 204] on icon at bounding box center [748, 203] width 25 height 25
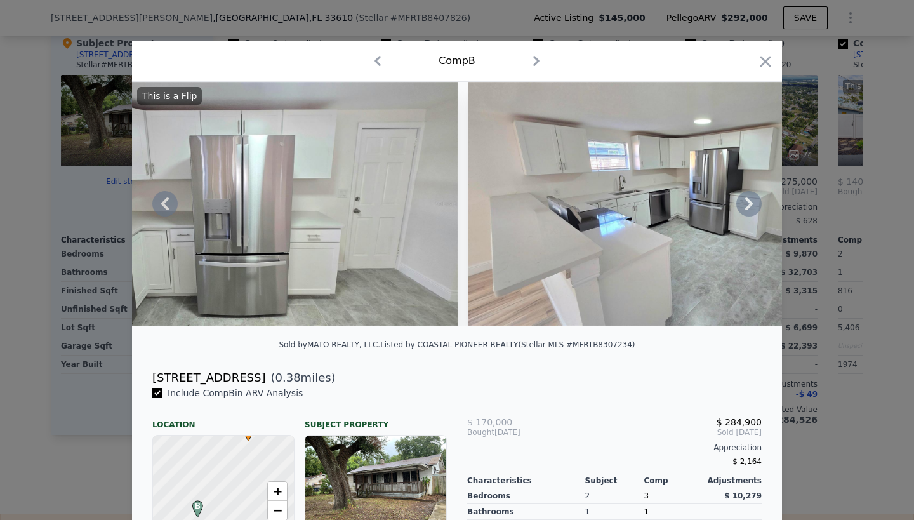
click at [747, 204] on icon at bounding box center [748, 203] width 25 height 25
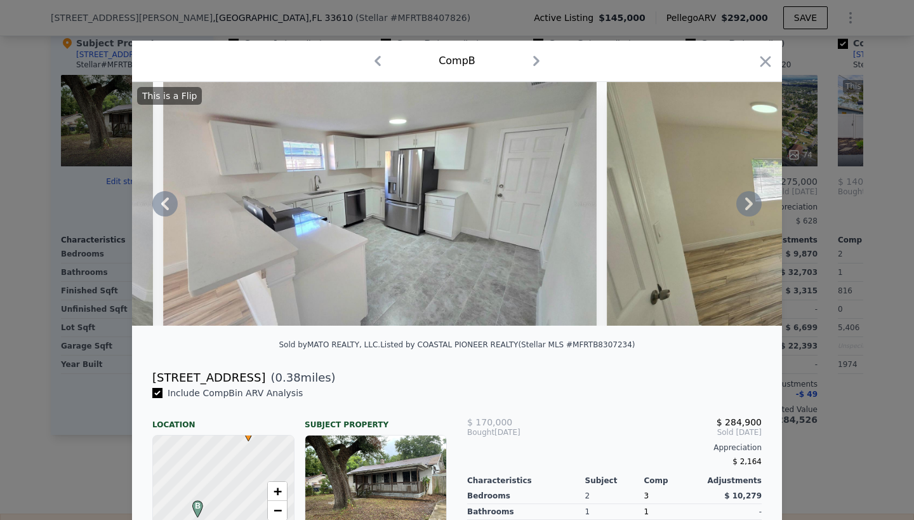
click at [747, 204] on icon at bounding box center [748, 203] width 25 height 25
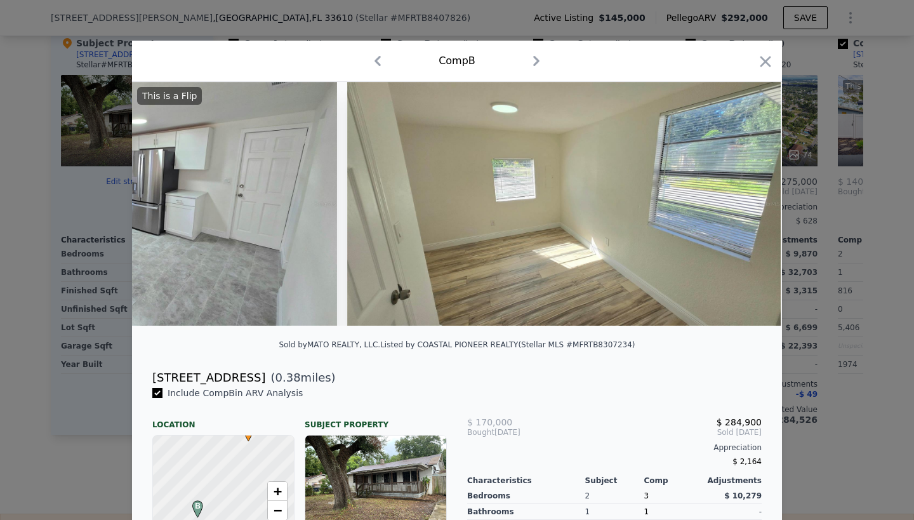
scroll to position [0, 4266]
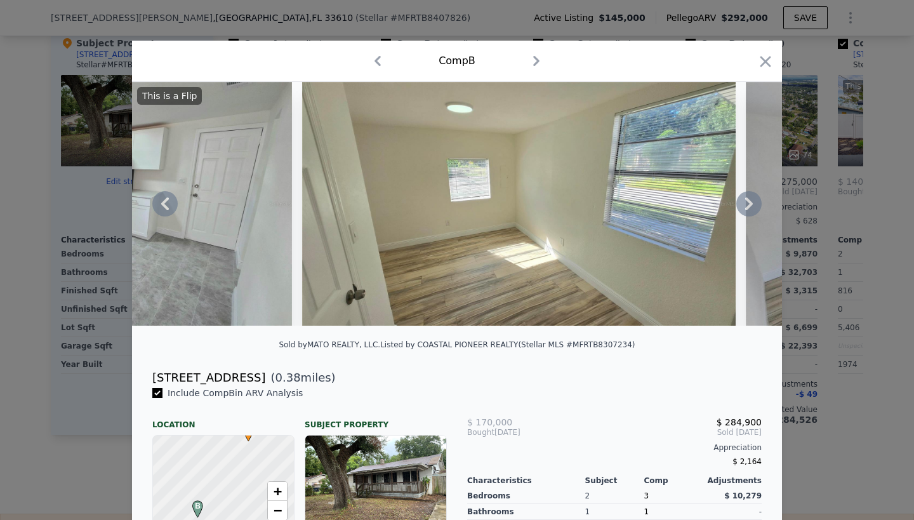
click at [747, 204] on icon at bounding box center [748, 203] width 25 height 25
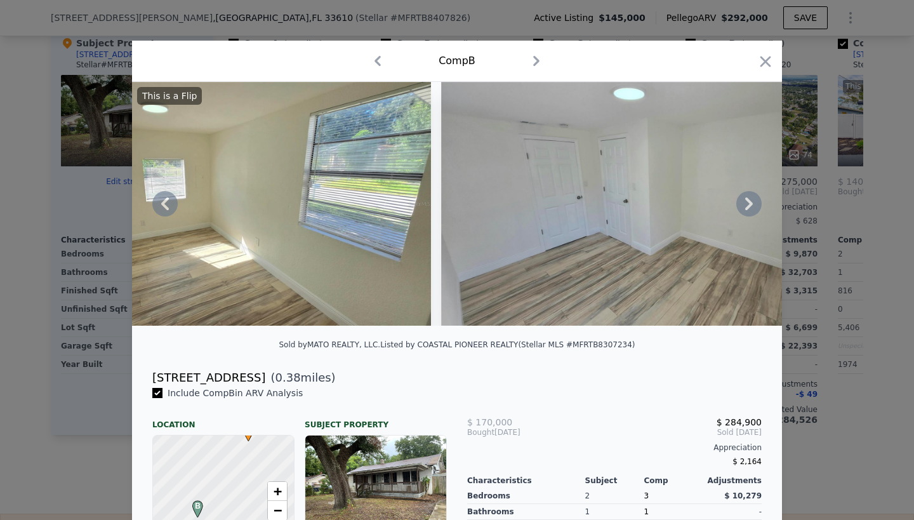
click at [747, 204] on icon at bounding box center [748, 203] width 25 height 25
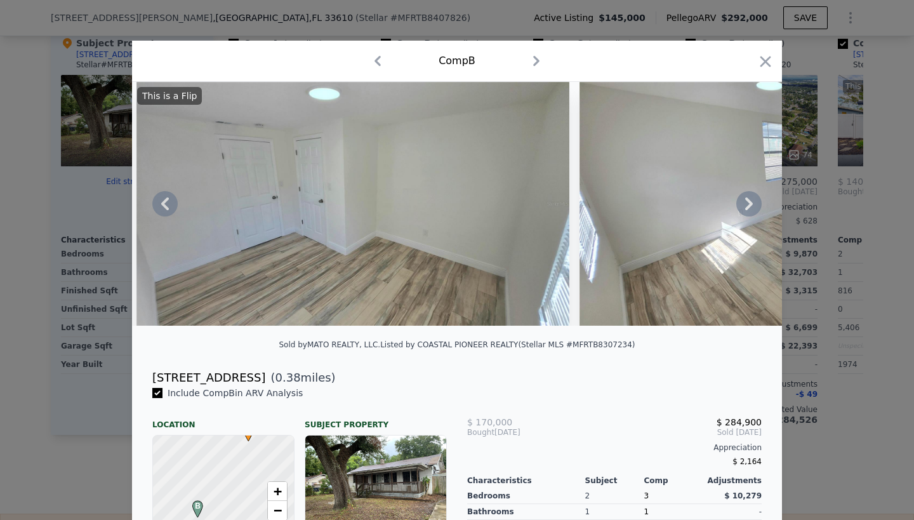
click at [747, 204] on icon at bounding box center [748, 203] width 25 height 25
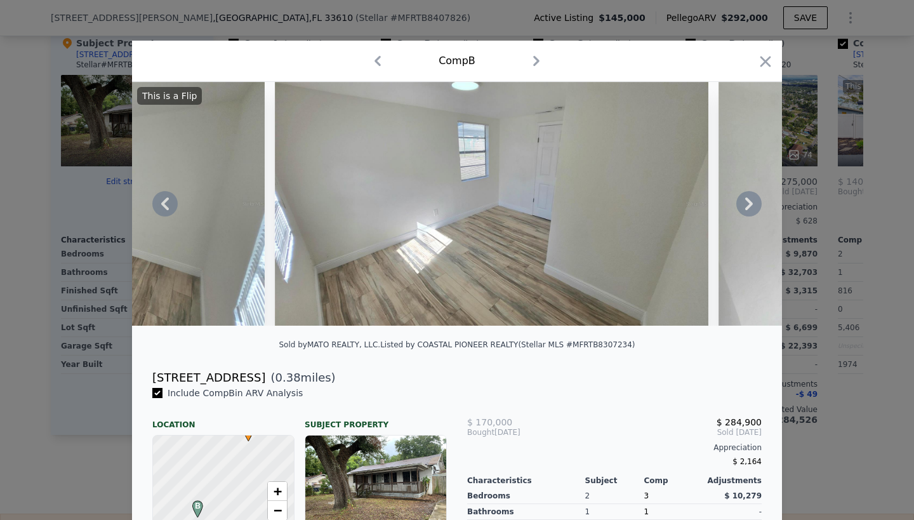
click at [748, 205] on icon at bounding box center [748, 203] width 25 height 25
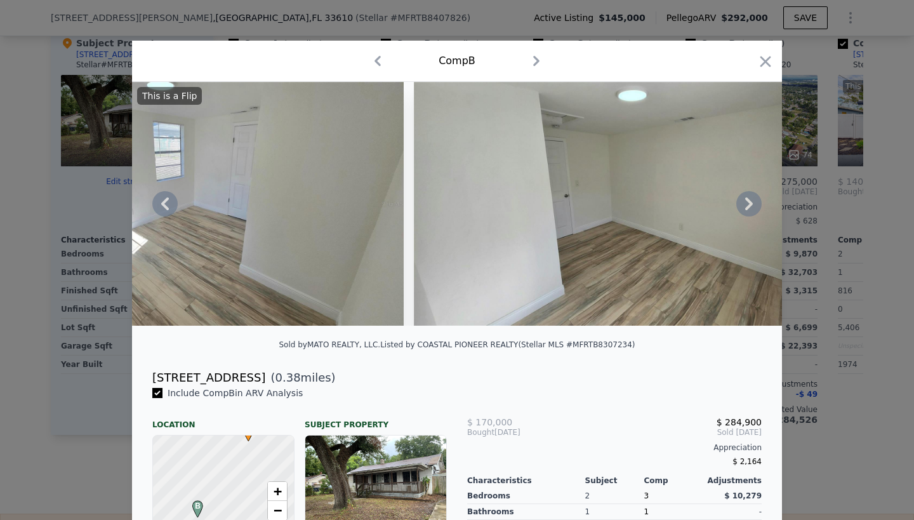
click at [748, 205] on icon at bounding box center [748, 203] width 25 height 25
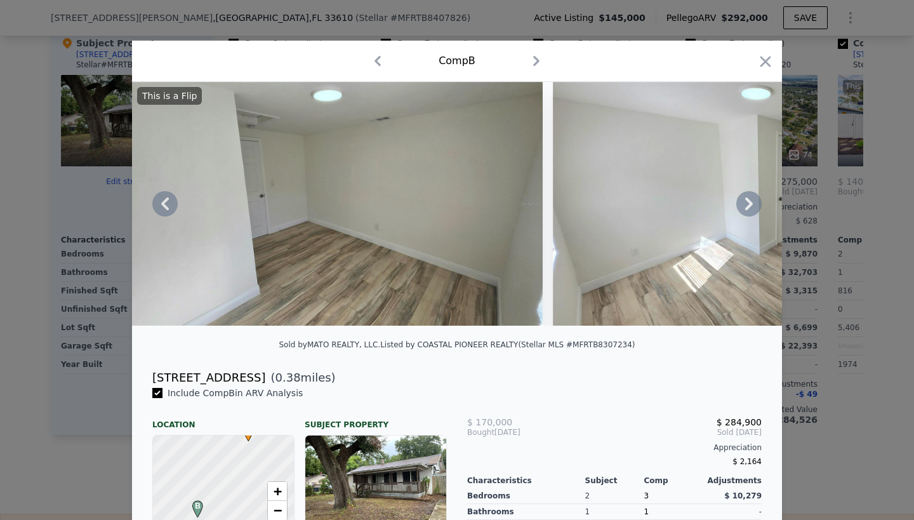
click at [748, 205] on icon at bounding box center [748, 203] width 25 height 25
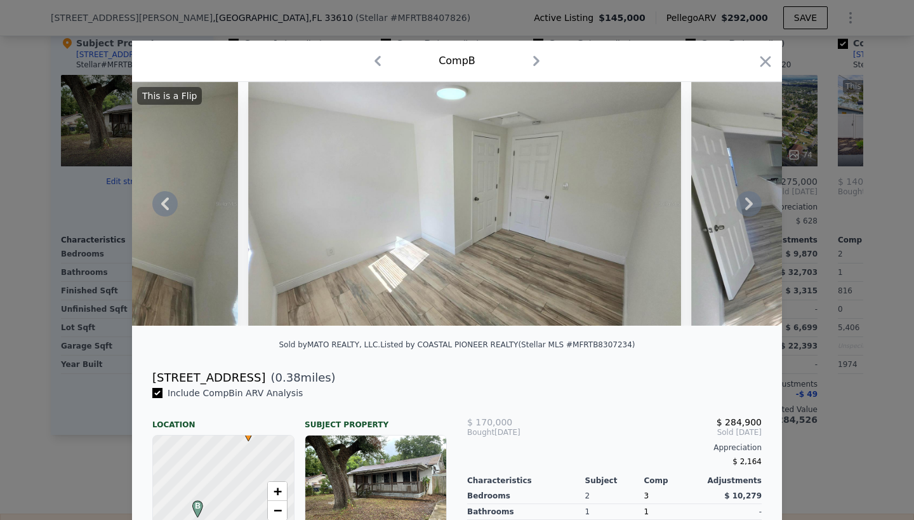
click at [748, 205] on icon at bounding box center [748, 203] width 25 height 25
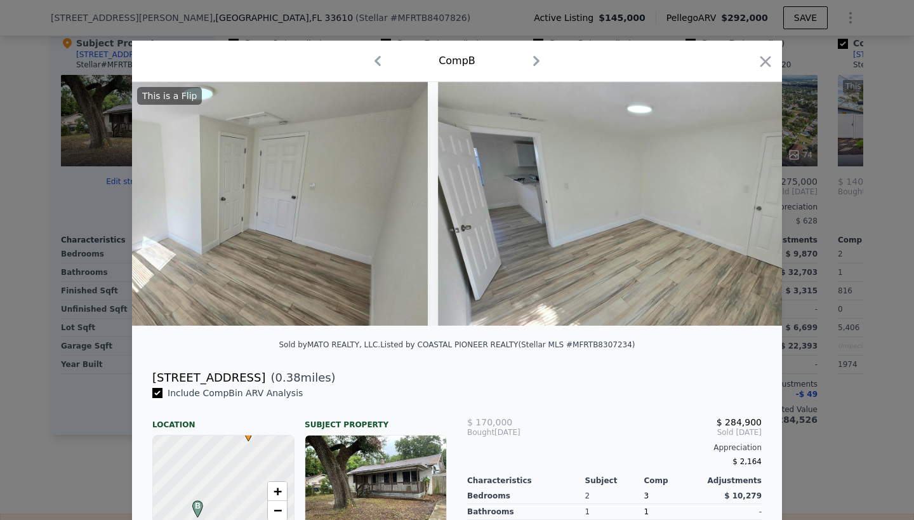
scroll to position [0, 6398]
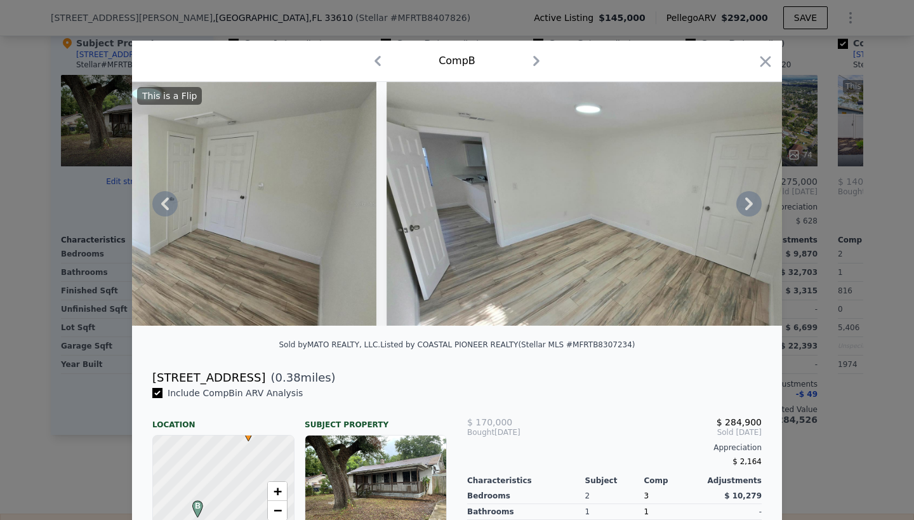
click at [748, 205] on icon at bounding box center [748, 203] width 25 height 25
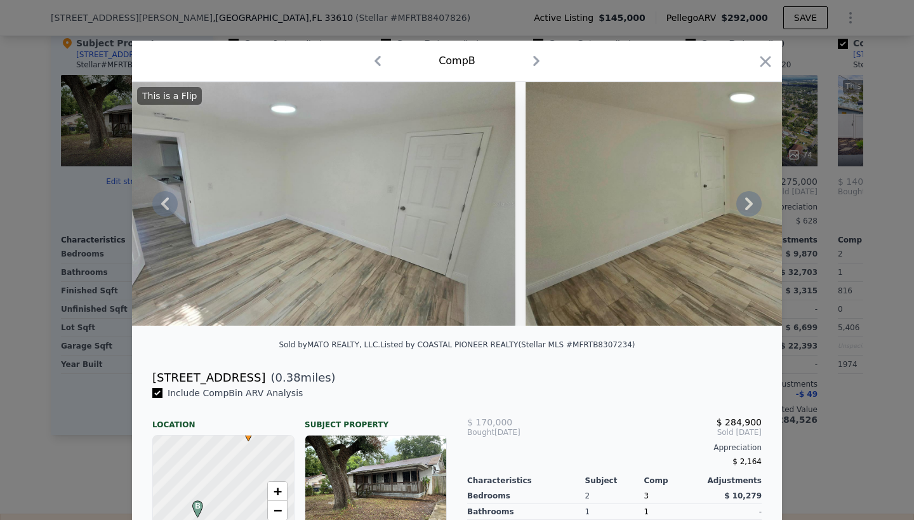
click at [748, 205] on icon at bounding box center [748, 203] width 25 height 25
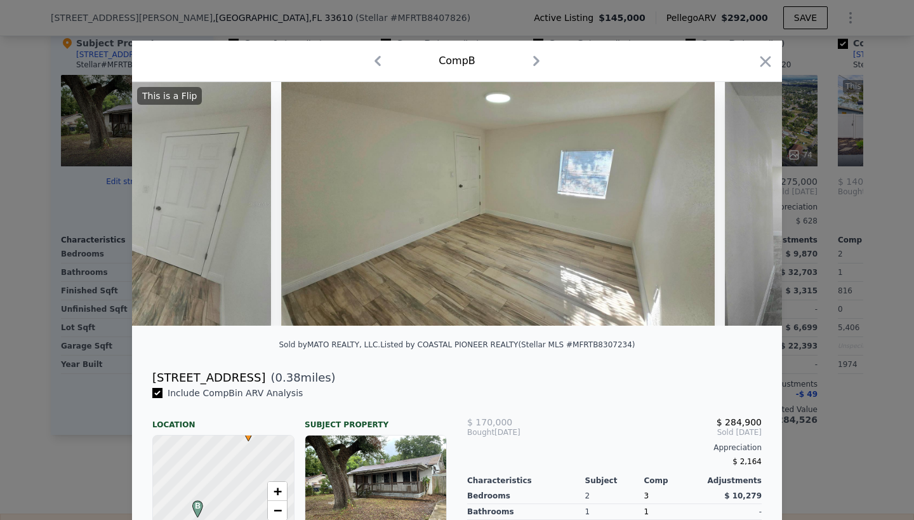
scroll to position [0, 7008]
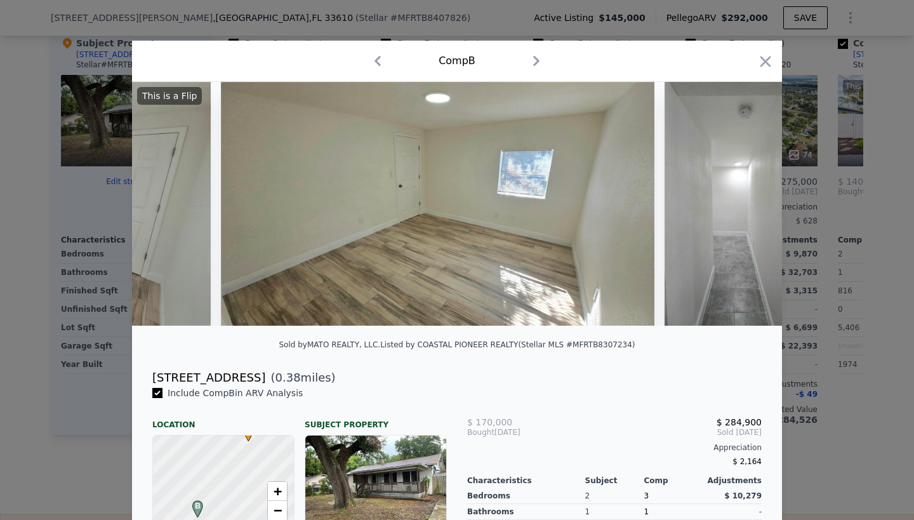
click at [748, 205] on div "This is a Flip" at bounding box center [457, 204] width 650 height 244
click at [748, 205] on icon at bounding box center [748, 203] width 25 height 25
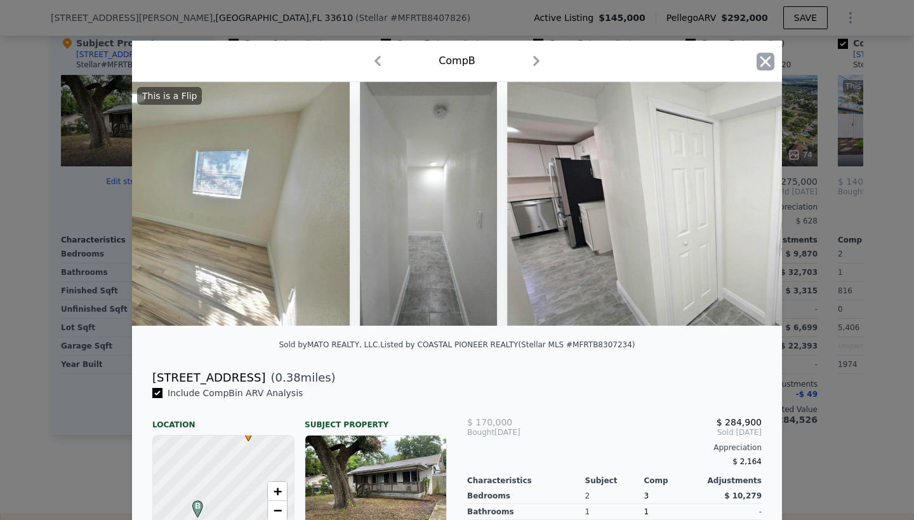
click at [766, 63] on icon "button" at bounding box center [765, 61] width 11 height 11
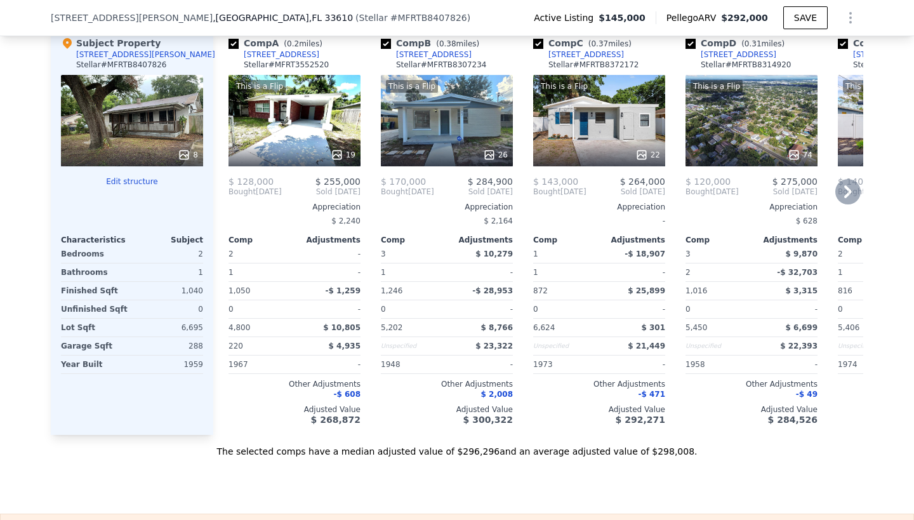
click at [296, 152] on div "This is a Flip 19" at bounding box center [295, 120] width 132 height 91
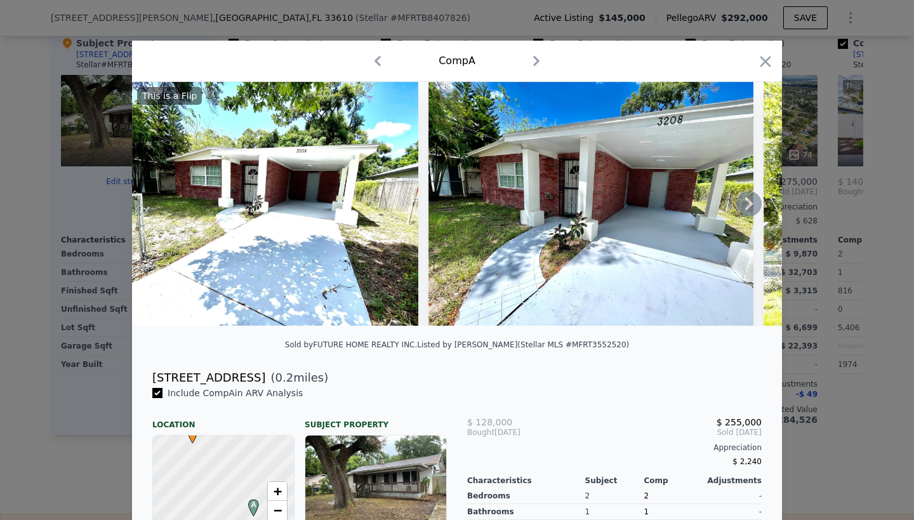
click at [749, 202] on icon at bounding box center [749, 203] width 8 height 13
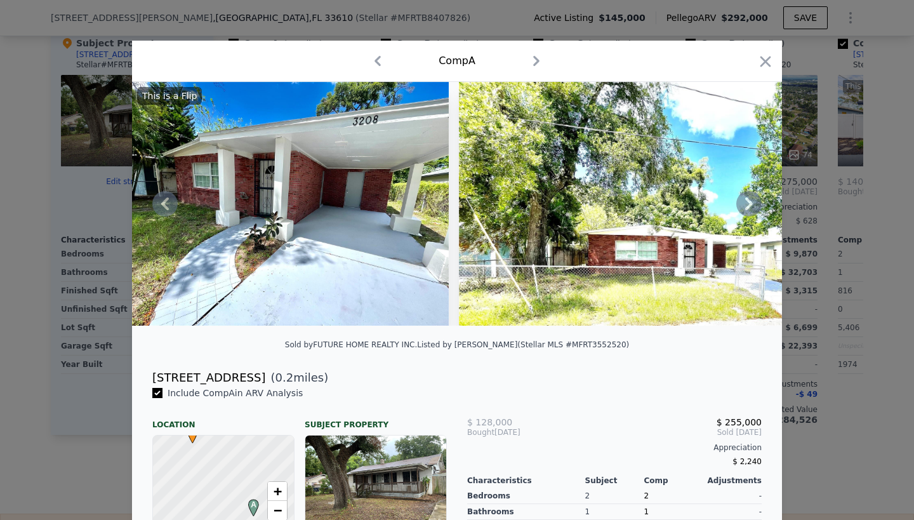
click at [749, 202] on icon at bounding box center [749, 203] width 8 height 13
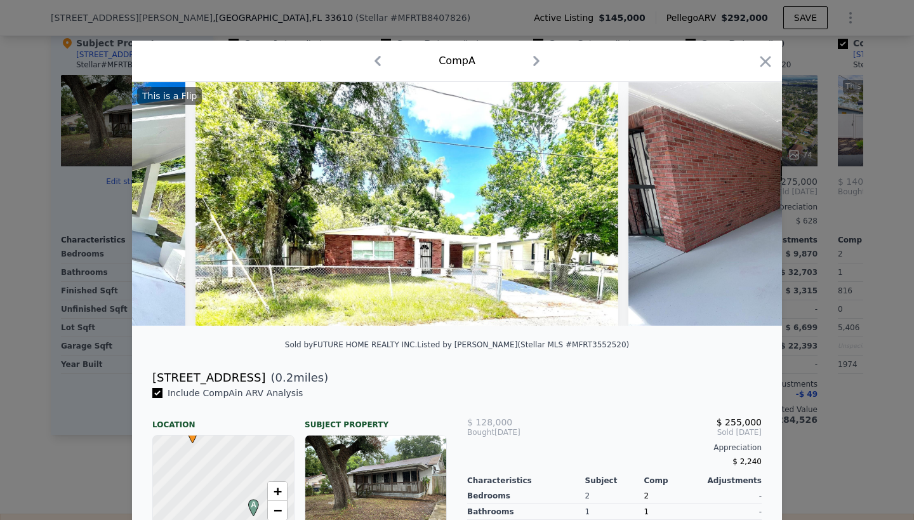
scroll to position [0, 609]
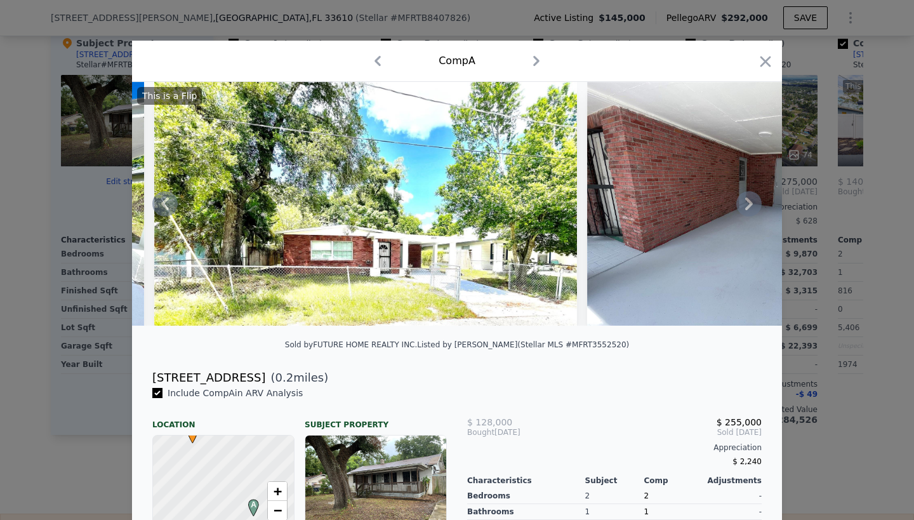
click at [749, 202] on icon at bounding box center [749, 203] width 8 height 13
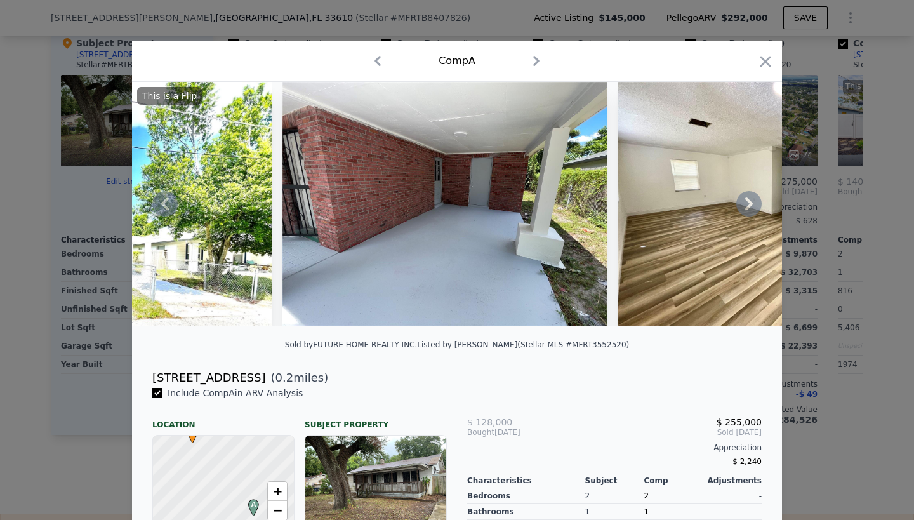
click at [749, 202] on icon at bounding box center [749, 203] width 8 height 13
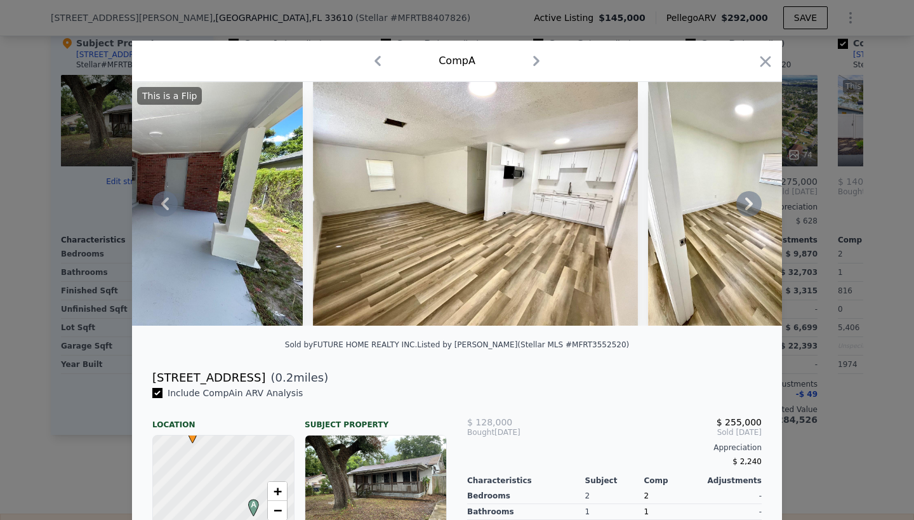
click at [749, 202] on icon at bounding box center [749, 203] width 8 height 13
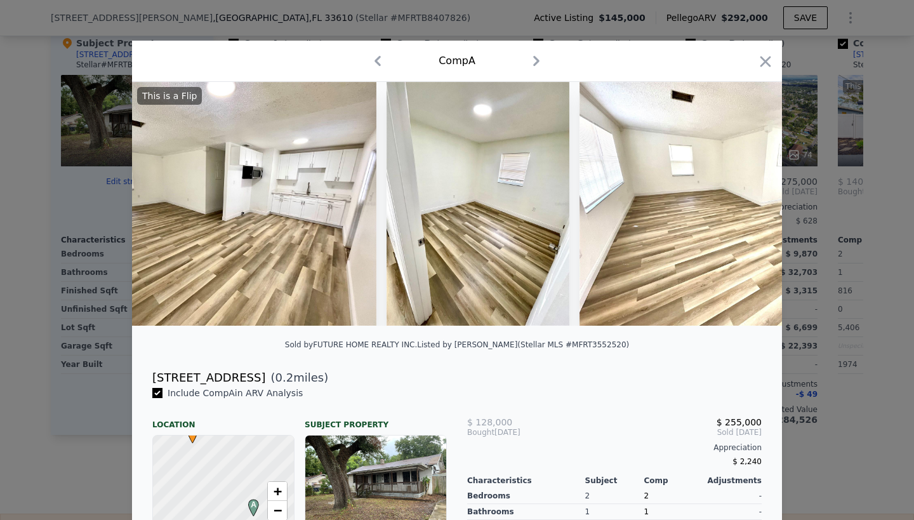
scroll to position [0, 1523]
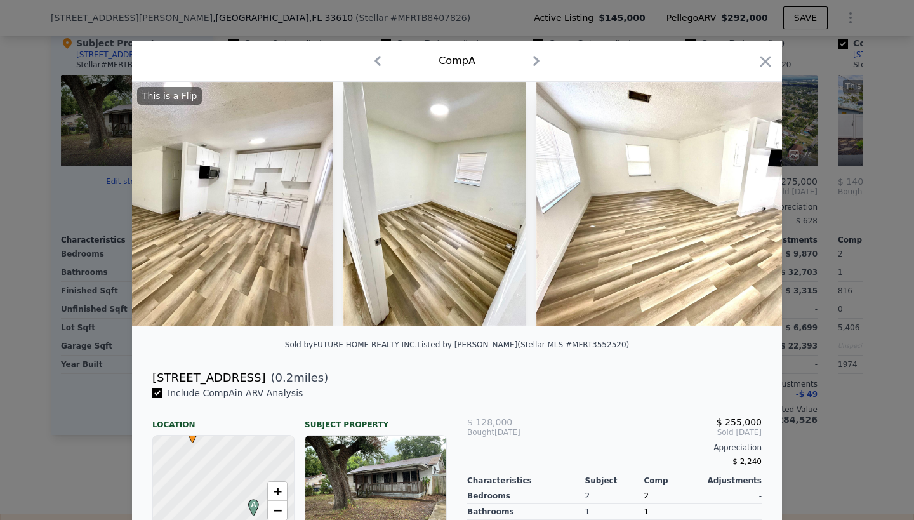
click at [749, 202] on div "This is a Flip" at bounding box center [457, 204] width 650 height 244
click at [749, 202] on icon at bounding box center [749, 203] width 8 height 13
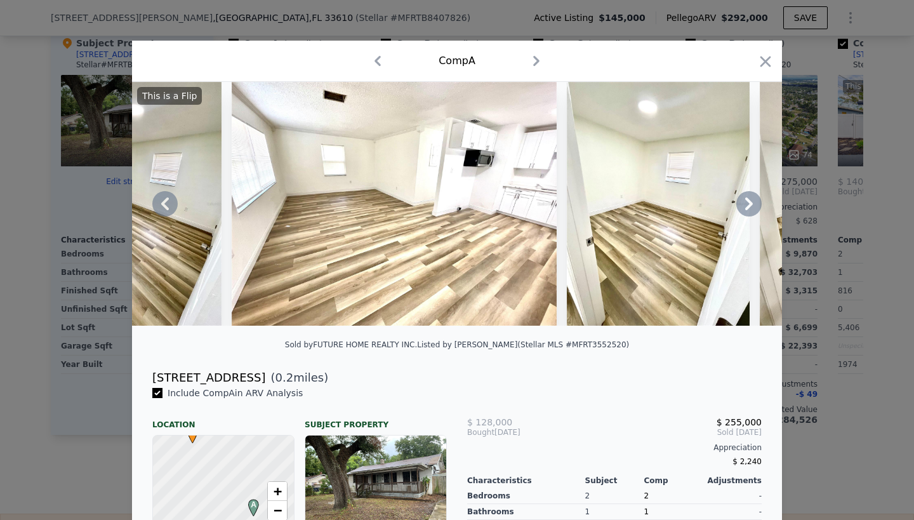
click at [749, 202] on icon at bounding box center [749, 203] width 8 height 13
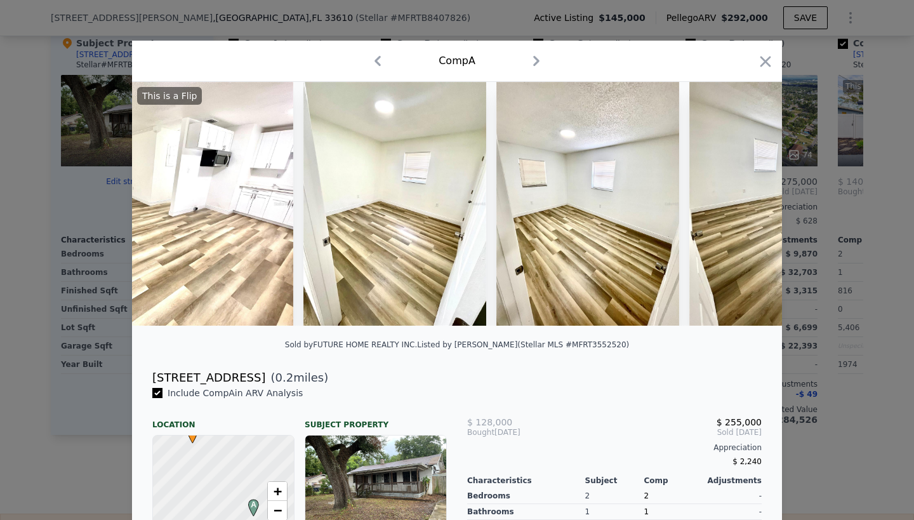
scroll to position [0, 2133]
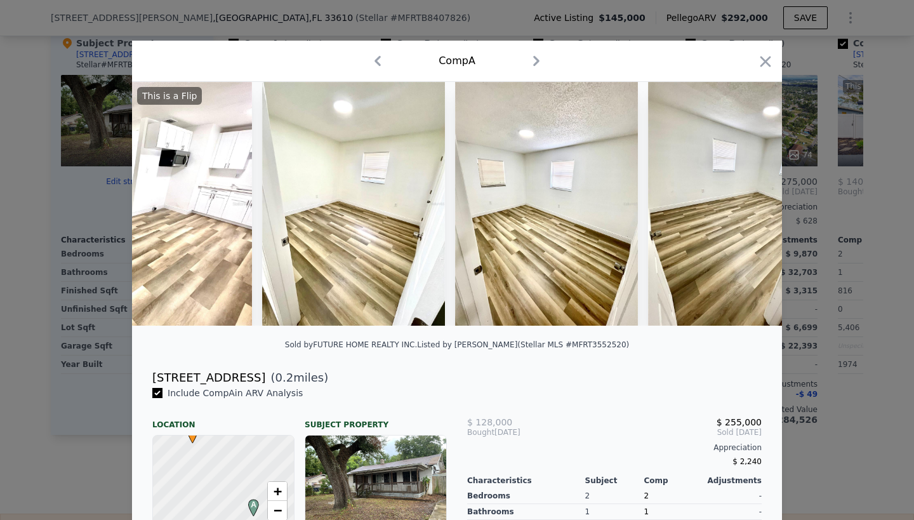
click at [749, 202] on div "This is a Flip" at bounding box center [457, 204] width 650 height 244
click at [749, 202] on icon at bounding box center [749, 203] width 8 height 13
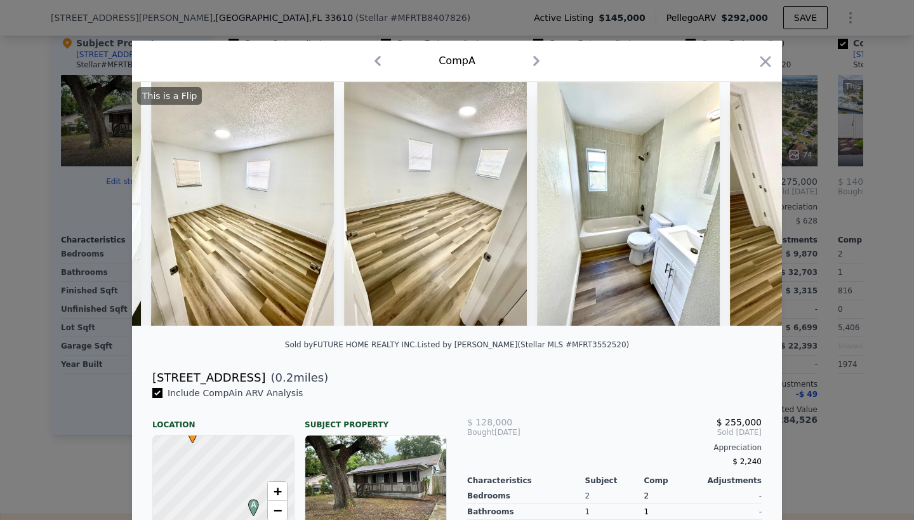
scroll to position [0, 2437]
click at [749, 202] on div "This is a Flip" at bounding box center [457, 204] width 650 height 244
click at [749, 202] on icon at bounding box center [749, 203] width 8 height 13
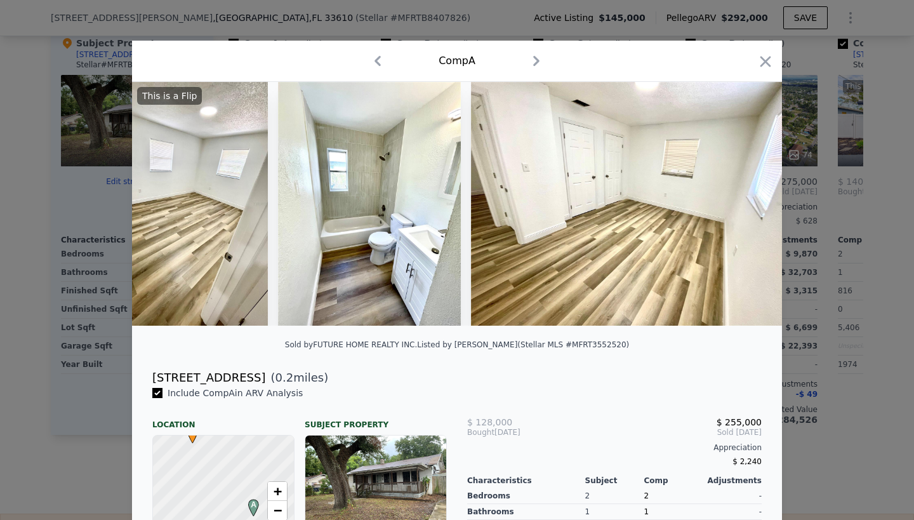
scroll to position [0, 2742]
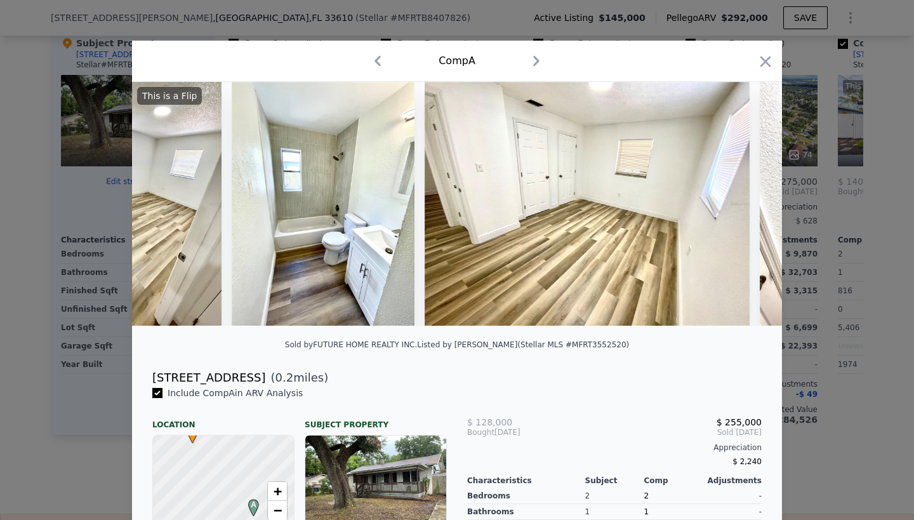
click at [749, 202] on div "This is a Flip" at bounding box center [457, 204] width 650 height 244
click at [749, 202] on icon at bounding box center [749, 203] width 8 height 13
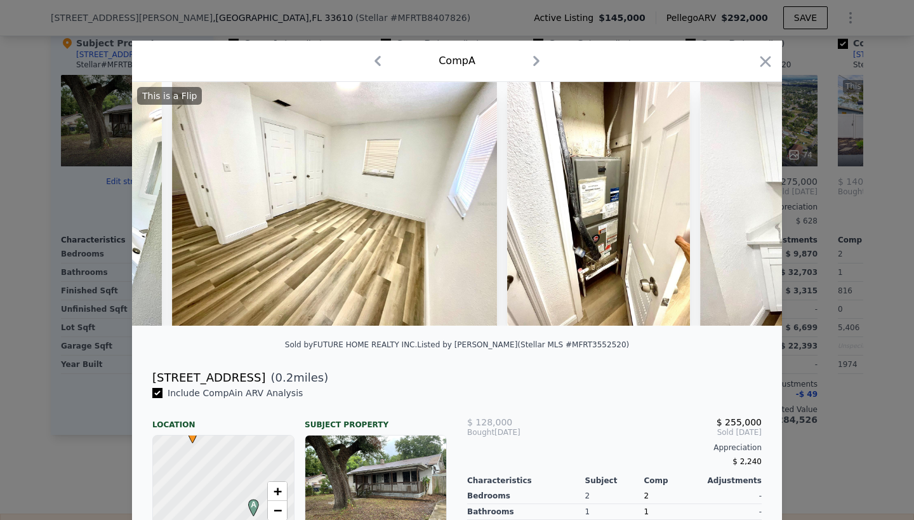
scroll to position [0, 3047]
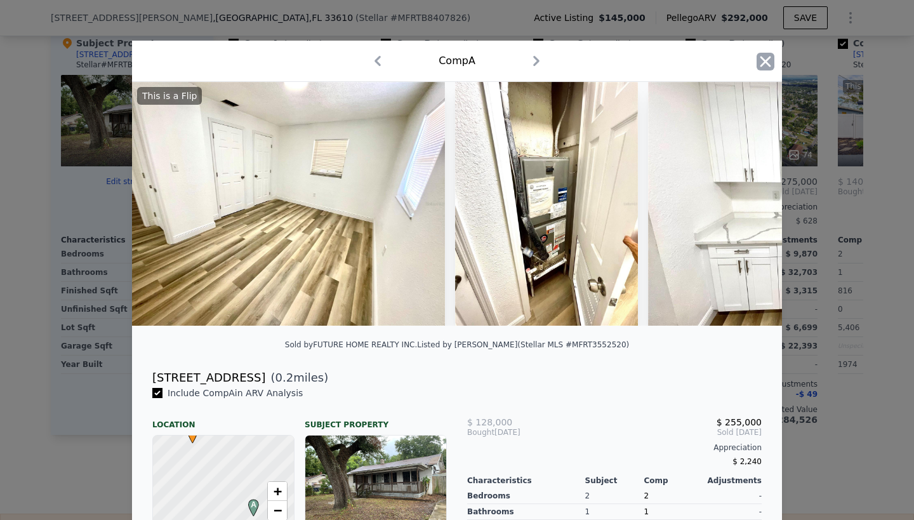
click at [768, 56] on icon "button" at bounding box center [766, 62] width 18 height 18
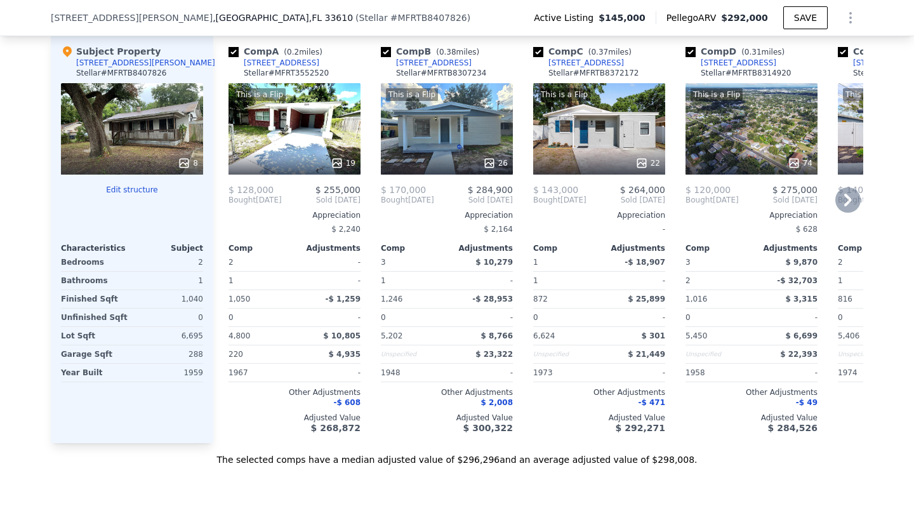
scroll to position [1455, 0]
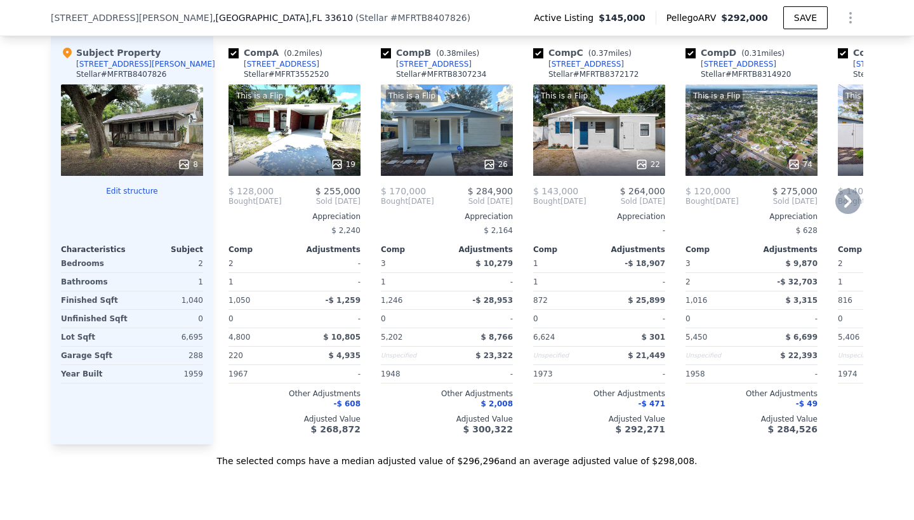
click at [729, 154] on div "This is a Flip 74" at bounding box center [752, 129] width 132 height 91
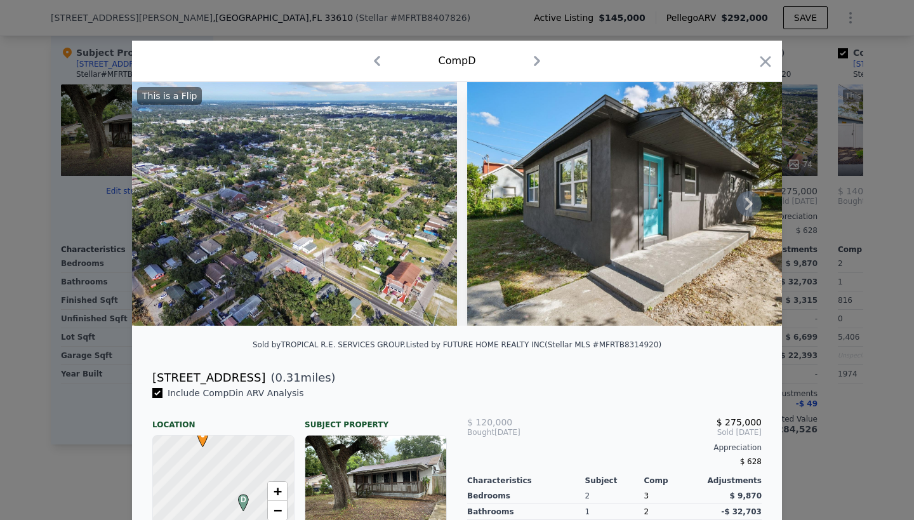
click at [752, 205] on icon at bounding box center [748, 203] width 25 height 25
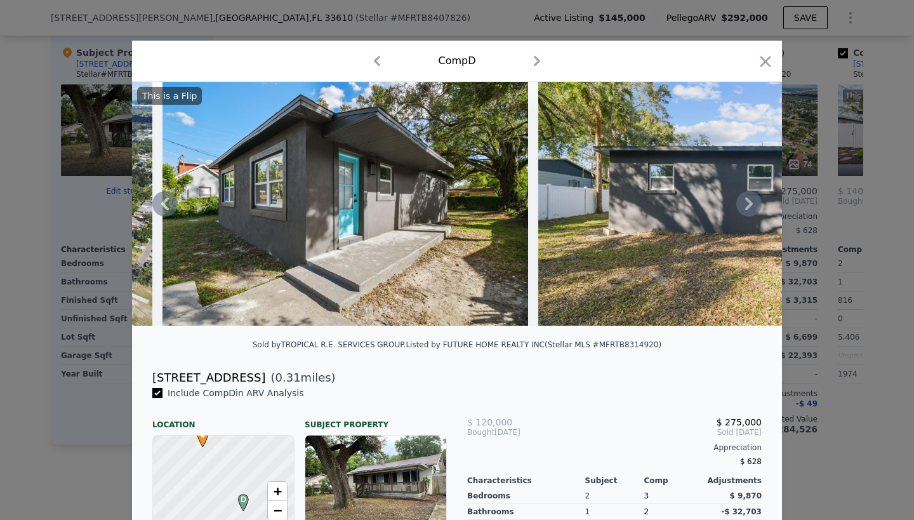
click at [747, 202] on icon at bounding box center [748, 203] width 25 height 25
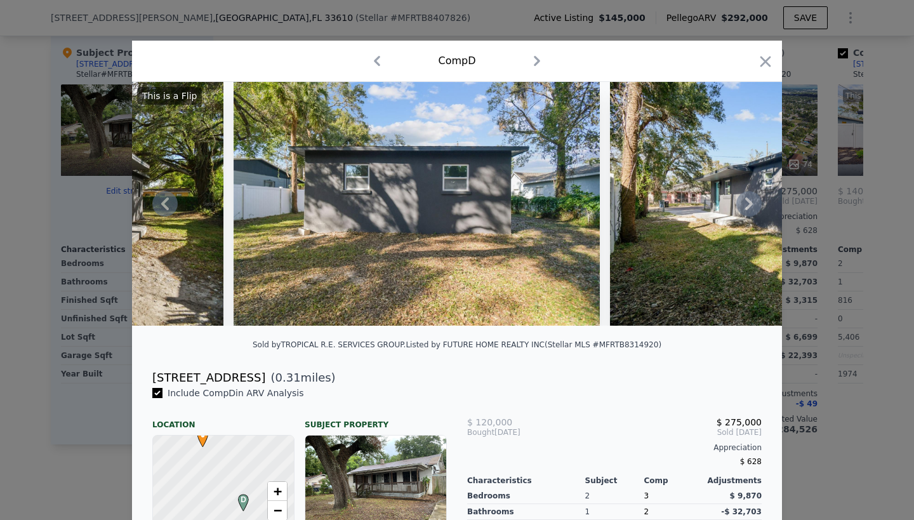
click at [747, 202] on icon at bounding box center [748, 203] width 25 height 25
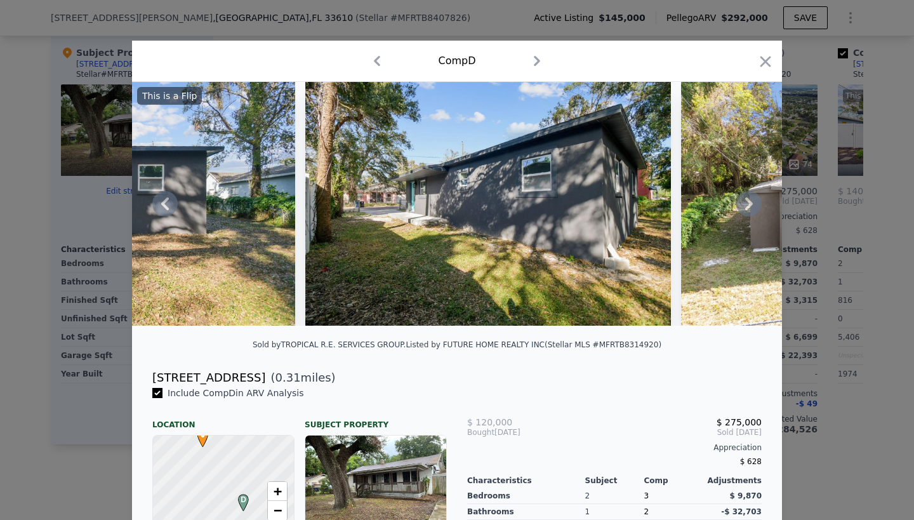
click at [747, 202] on icon at bounding box center [748, 203] width 25 height 25
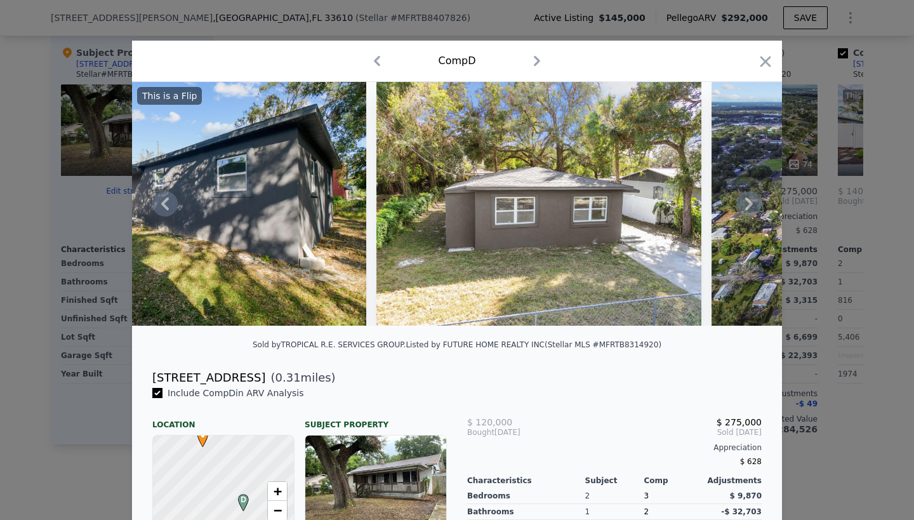
click at [747, 202] on icon at bounding box center [748, 203] width 25 height 25
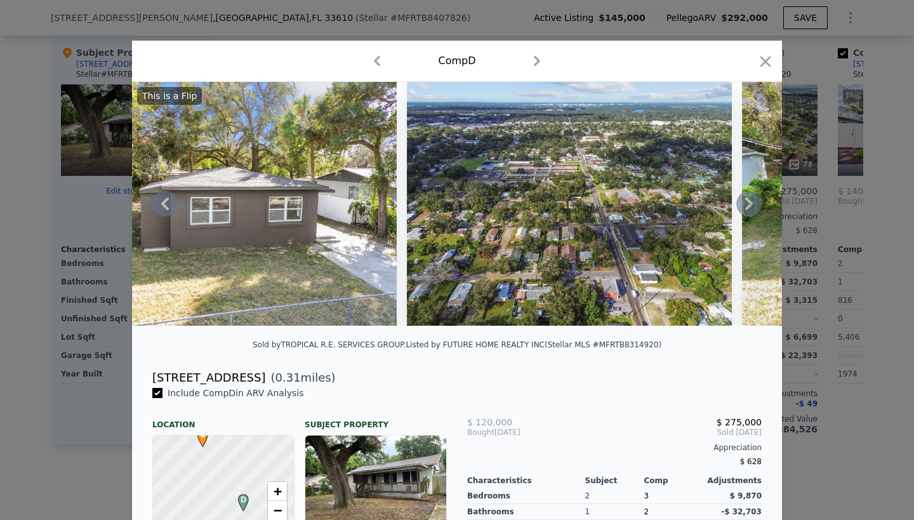
click at [747, 202] on icon at bounding box center [748, 203] width 25 height 25
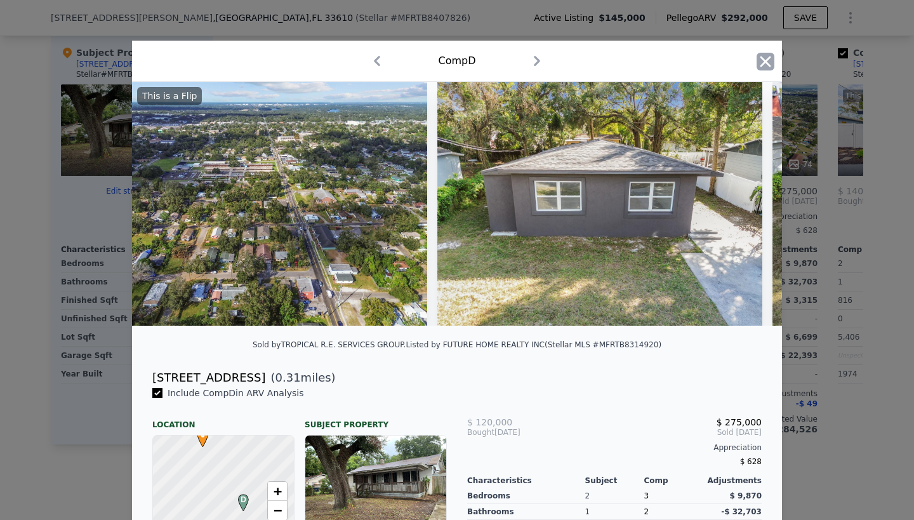
click at [766, 59] on icon "button" at bounding box center [766, 62] width 18 height 18
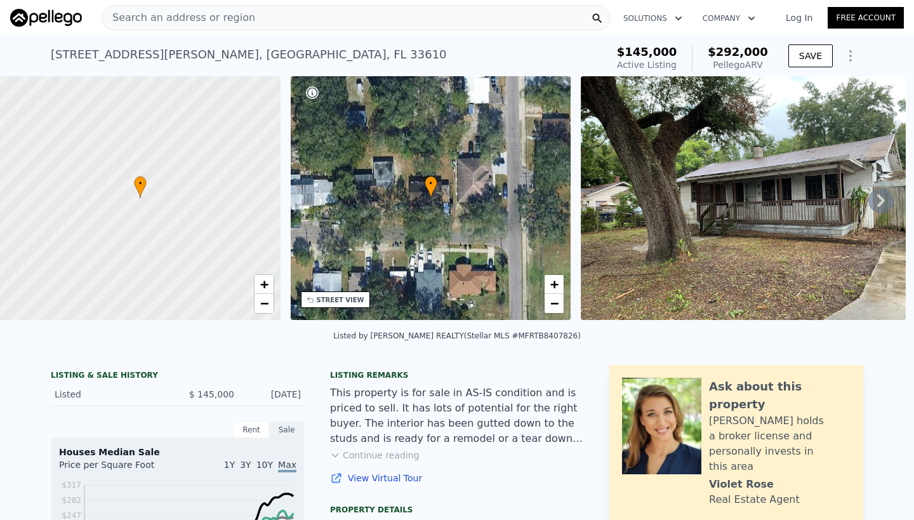
click at [720, 183] on img at bounding box center [743, 198] width 325 height 244
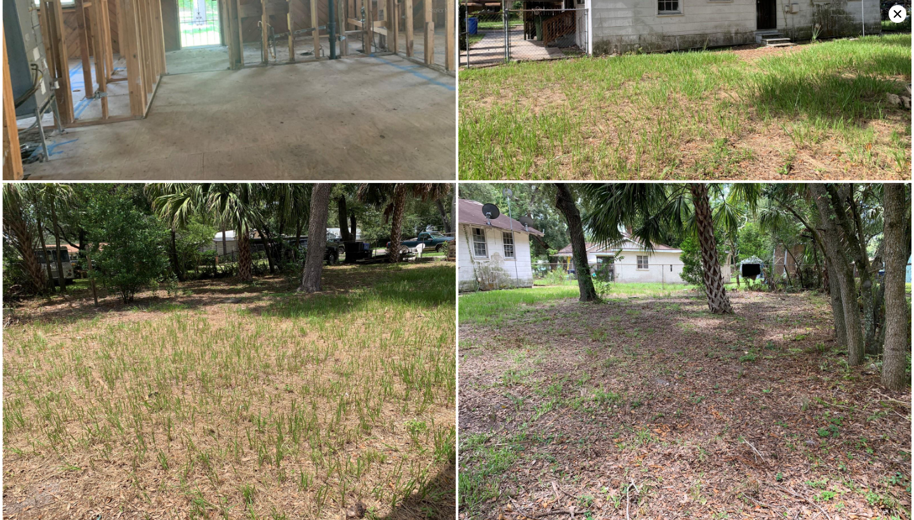
scroll to position [847, 0]
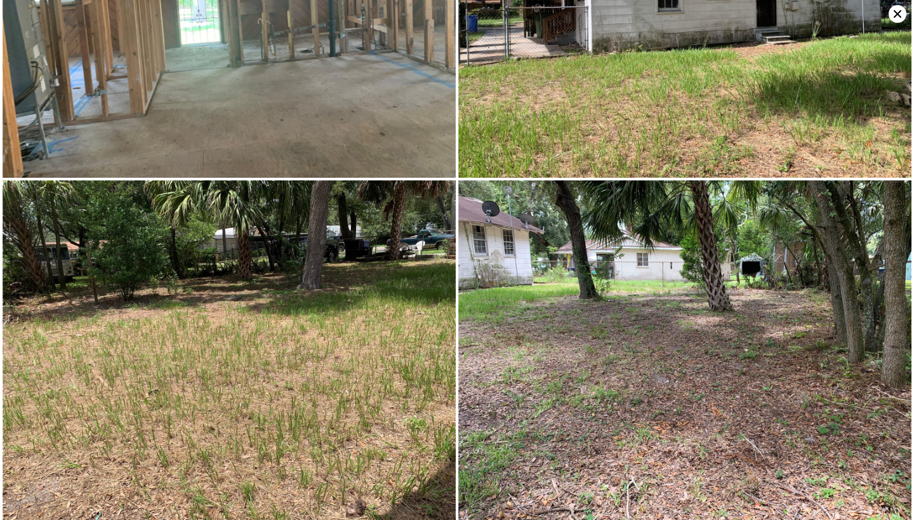
click at [625, 98] on img at bounding box center [684, 8] width 453 height 340
click at [896, 13] on icon at bounding box center [898, 14] width 8 height 8
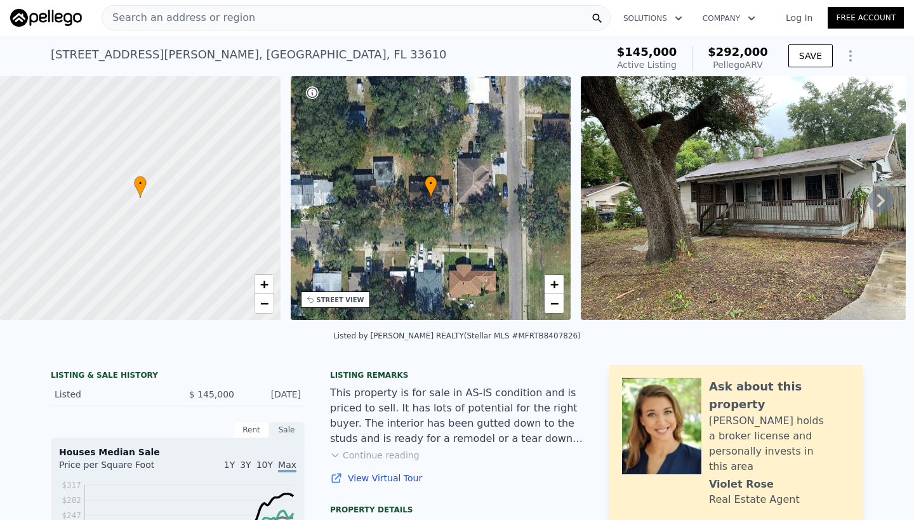
scroll to position [0, 0]
